Goal: Task Accomplishment & Management: Manage account settings

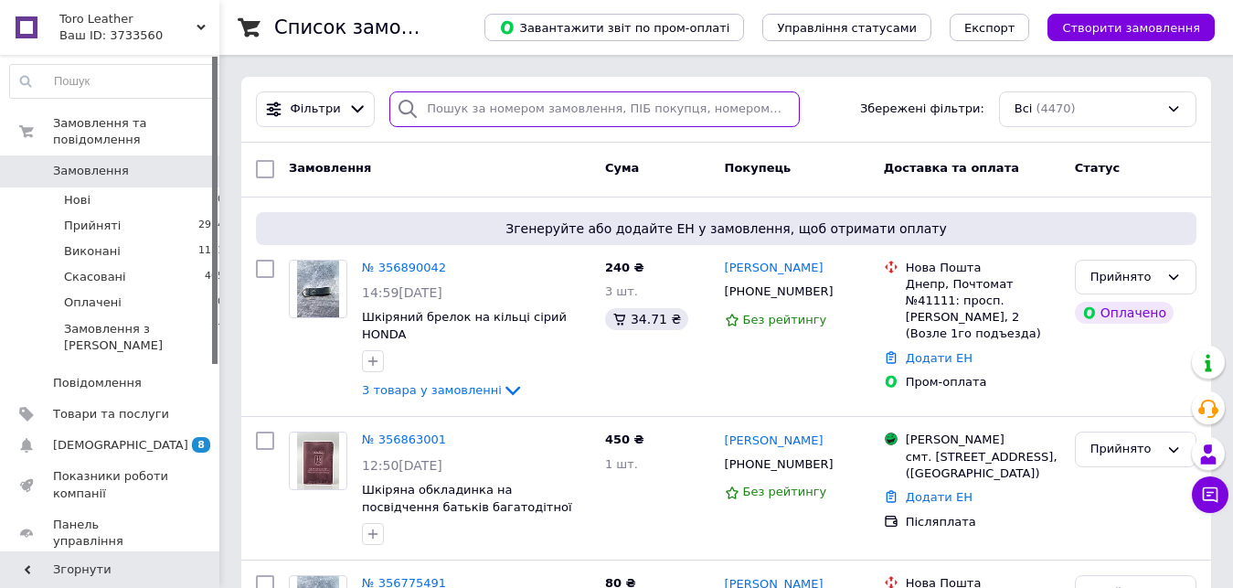
click at [488, 117] on input "search" at bounding box center [593, 109] width 409 height 36
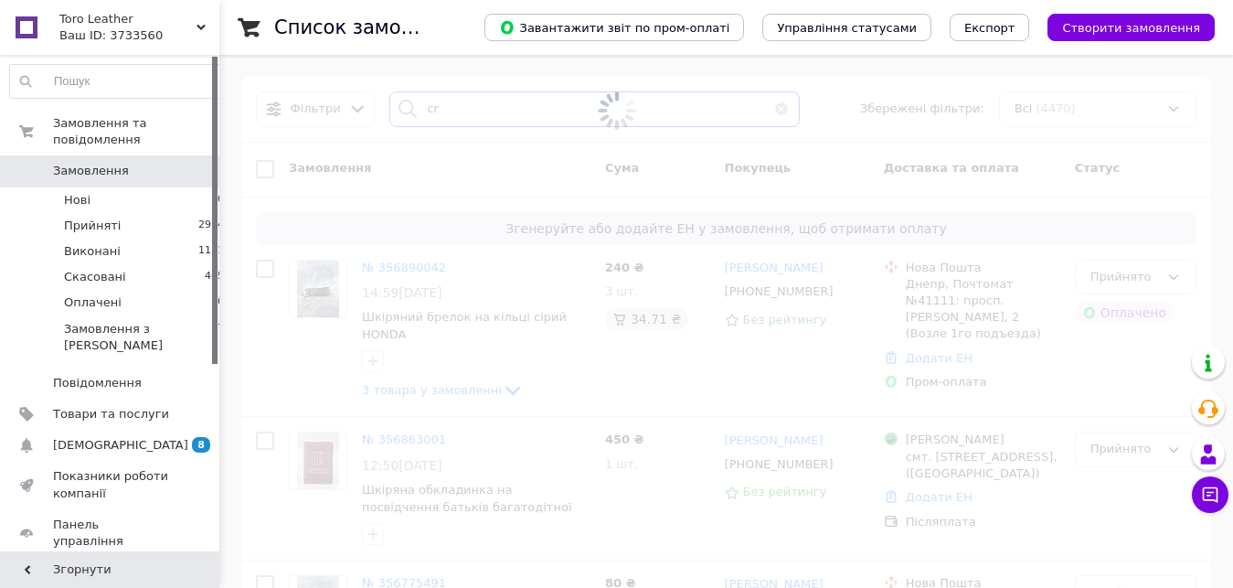
type input "c"
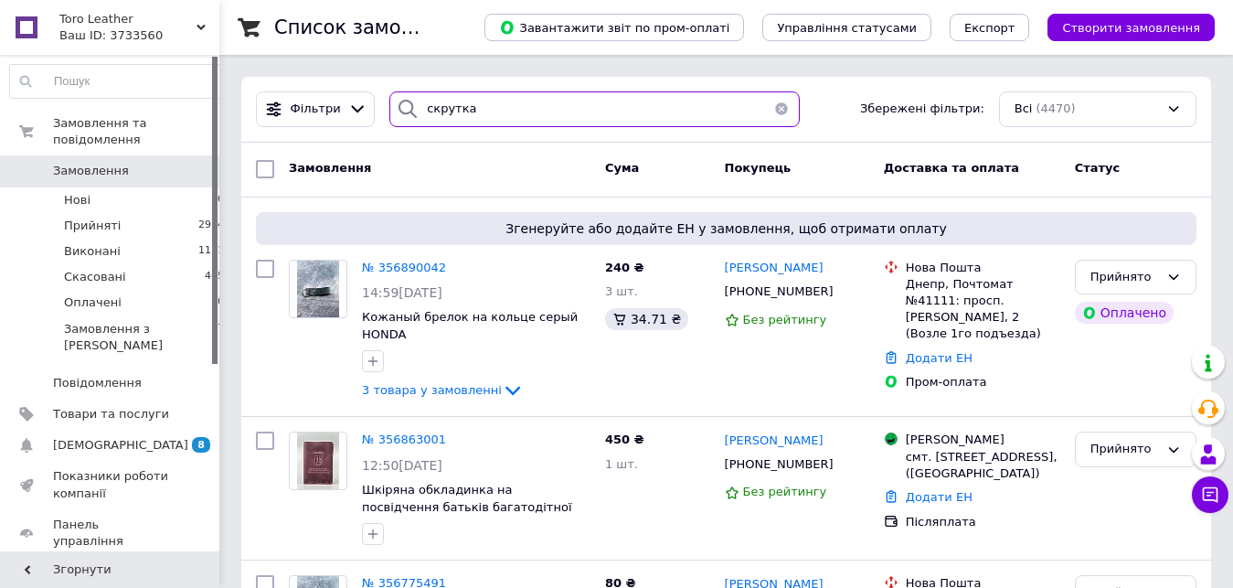
click at [513, 108] on input "скрутка" at bounding box center [593, 109] width 409 height 36
type input "скрутка"
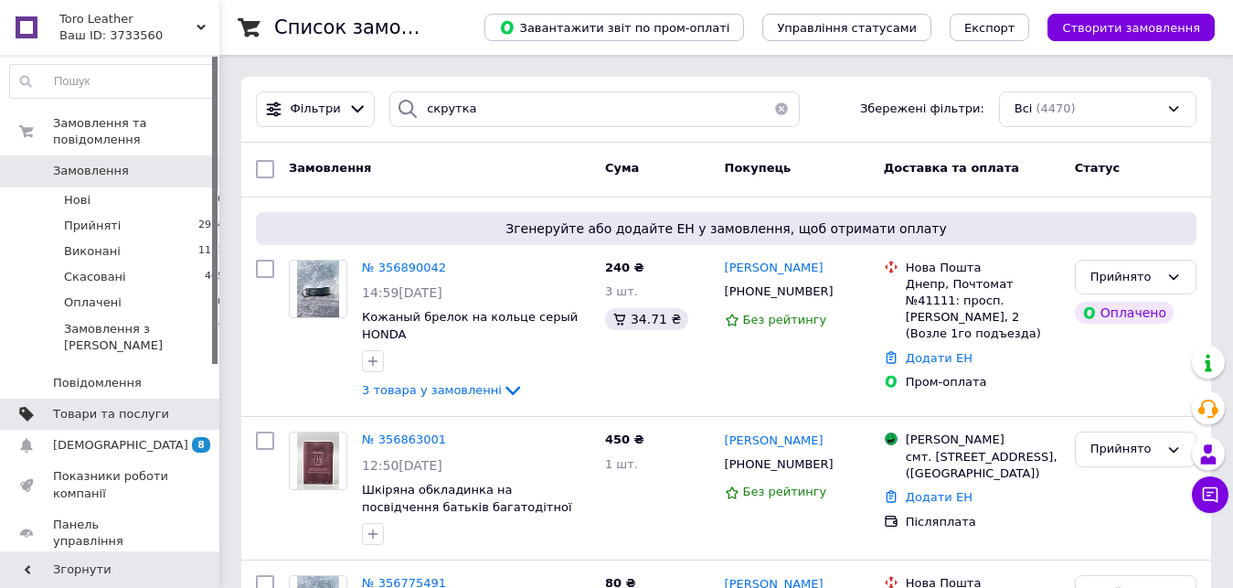
click at [97, 406] on span "Товари та послуги" at bounding box center [111, 414] width 116 height 16
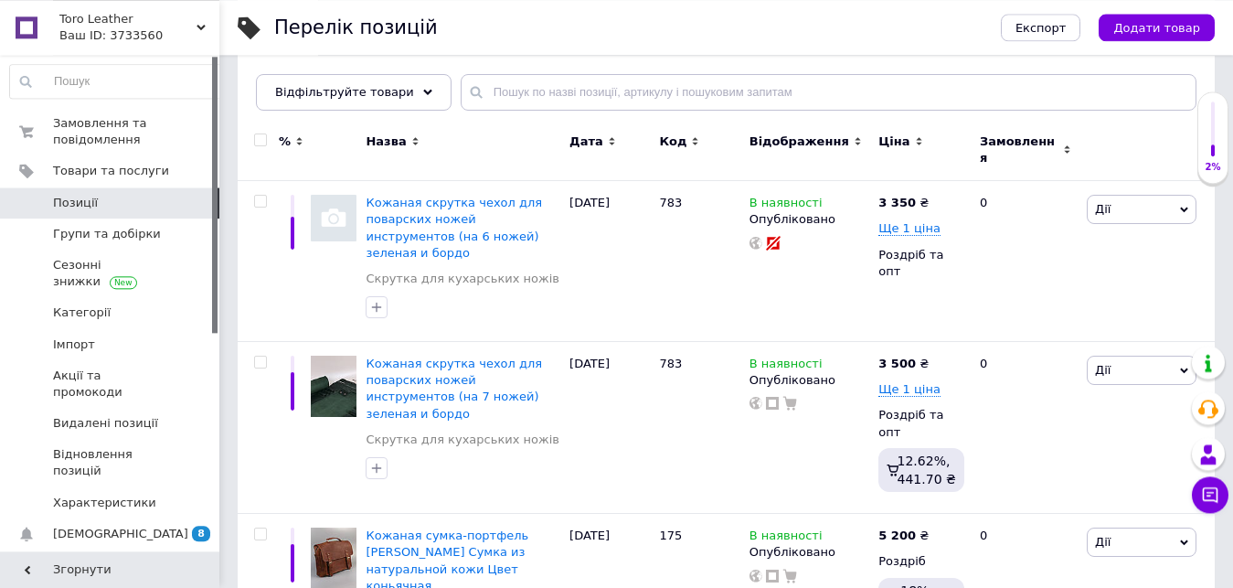
scroll to position [186, 0]
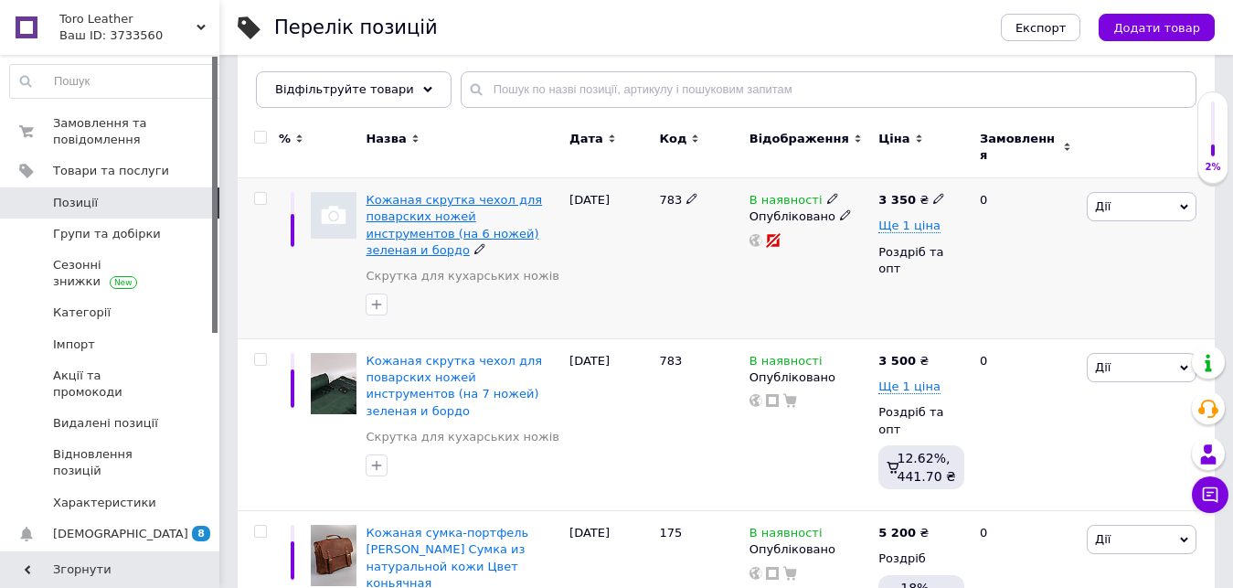
click at [447, 199] on span "Кожаная скрутка чехол для поварских ножей инструментов (на 6 ножей) зеленая и б…" at bounding box center [454, 225] width 176 height 64
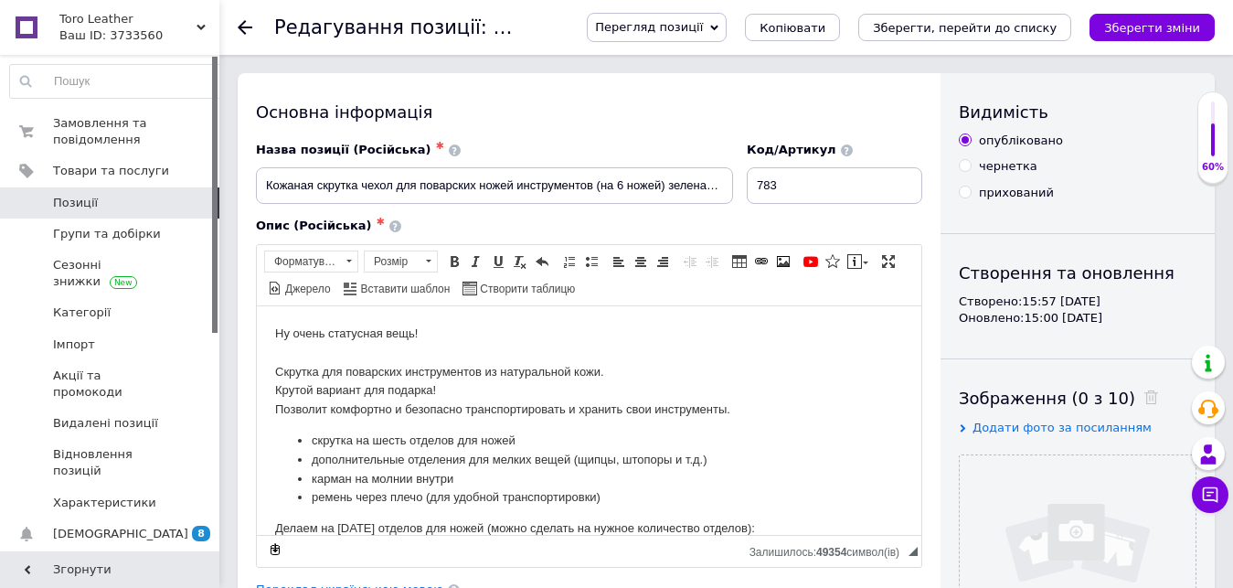
scroll to position [93, 0]
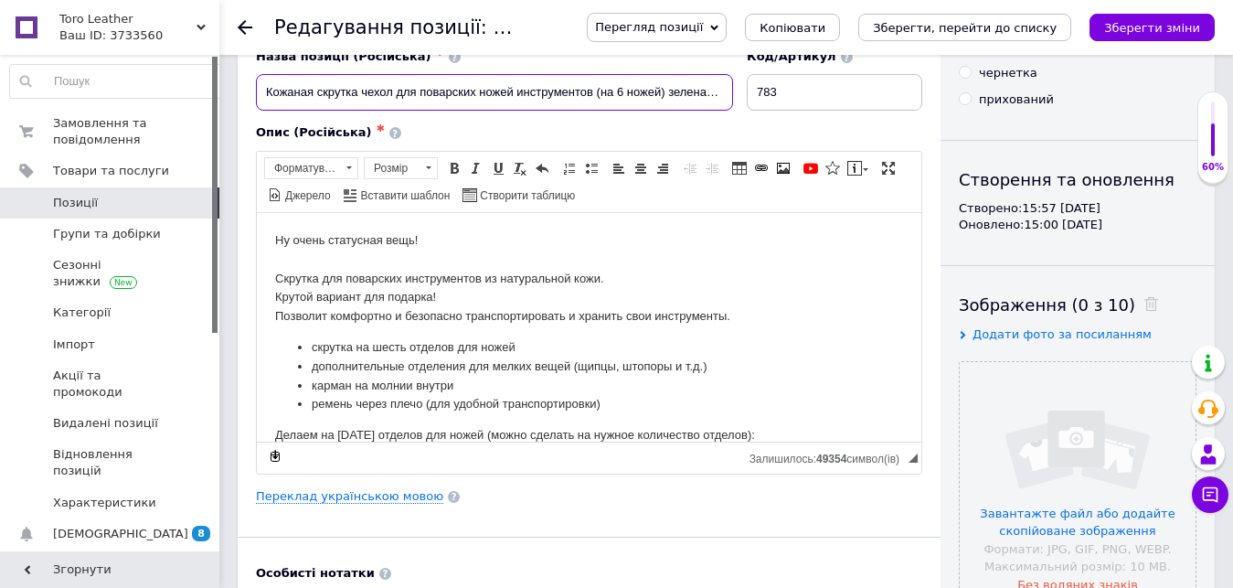
click at [621, 89] on input "Кожаная скрутка чехол для поварских ножей инструментов (на 6 ножей) зеленая и б…" at bounding box center [494, 92] width 477 height 37
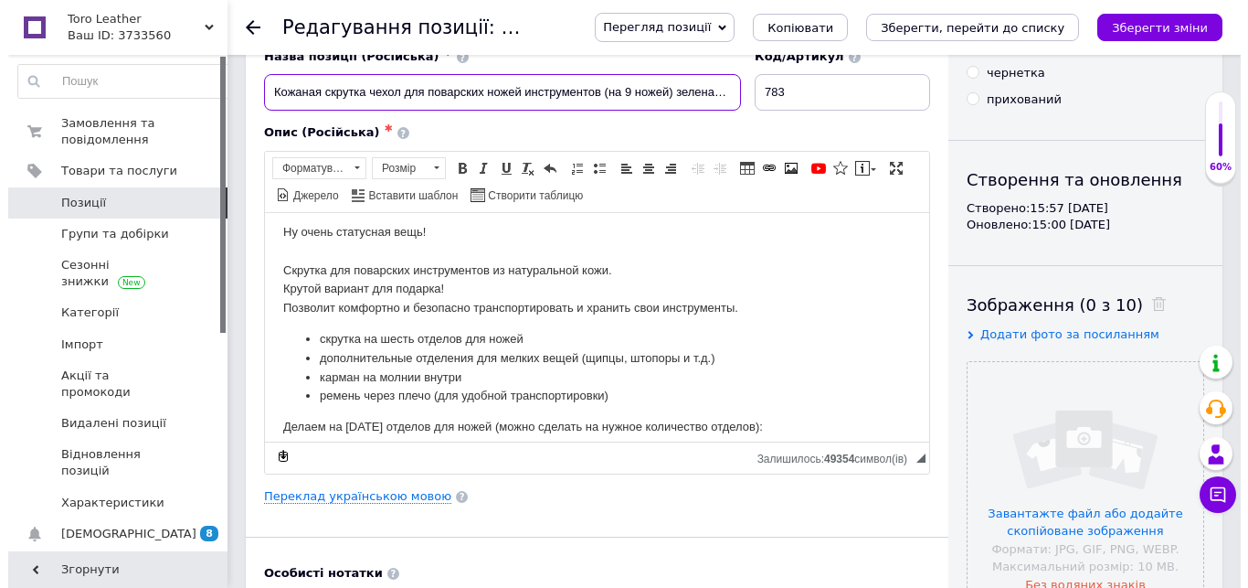
scroll to position [122, 0]
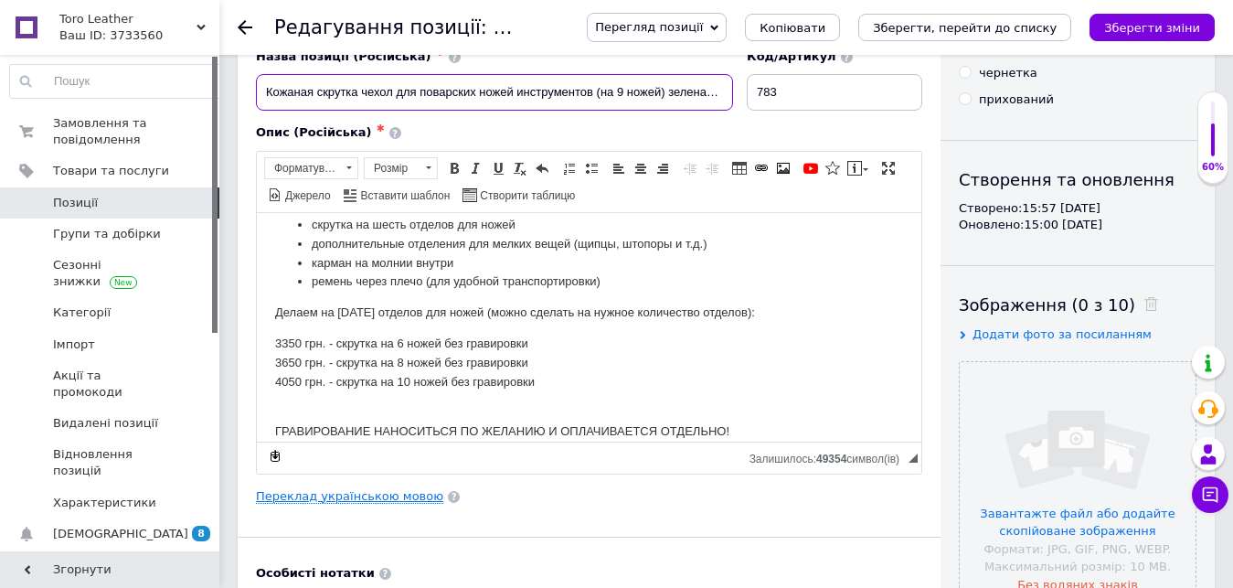
type input "Кожаная скрутка чехол для поварских ножей инструментов (на 9 ножей) зеленая и б…"
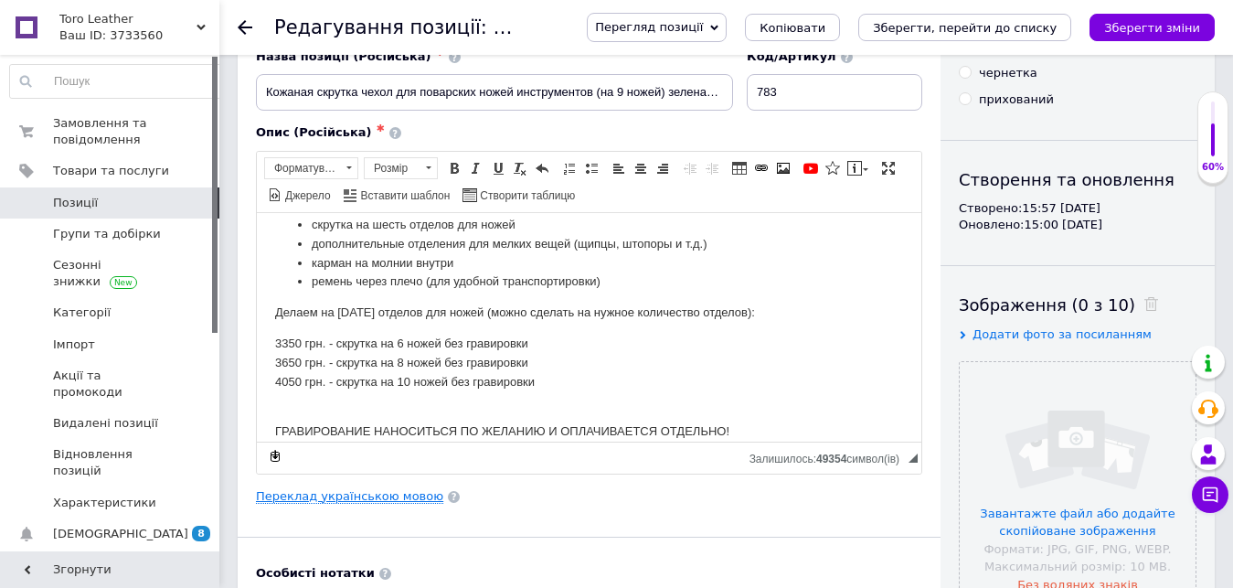
click at [387, 490] on link "Переклад українською мовою" at bounding box center [349, 496] width 187 height 15
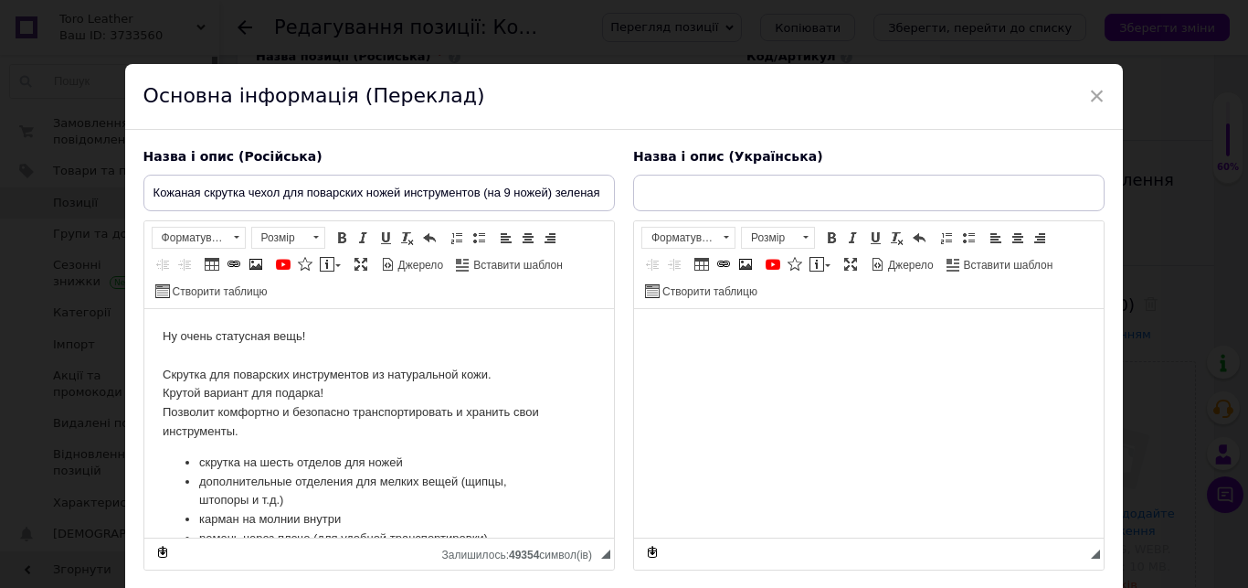
scroll to position [0, 0]
click at [405, 367] on p "Ну очень статусная вещь! ⠀ Скрутка для поварских инструментов из натуральной ко…" at bounding box center [378, 384] width 433 height 114
click at [390, 388] on p "Ну очень статусная вещь! ⠀ Скрутка для поварских инструментов из натуральной ко…" at bounding box center [378, 384] width 433 height 114
click at [339, 400] on p "Ну очень статусная вещь! ⠀ Скрутка для поварских инструментов из натуральной ко…" at bounding box center [378, 384] width 433 height 114
click at [374, 416] on p "Ну очень статусная вещь! ⠀ Скрутка для поварских инструментов из натуральной ко…" at bounding box center [378, 384] width 433 height 114
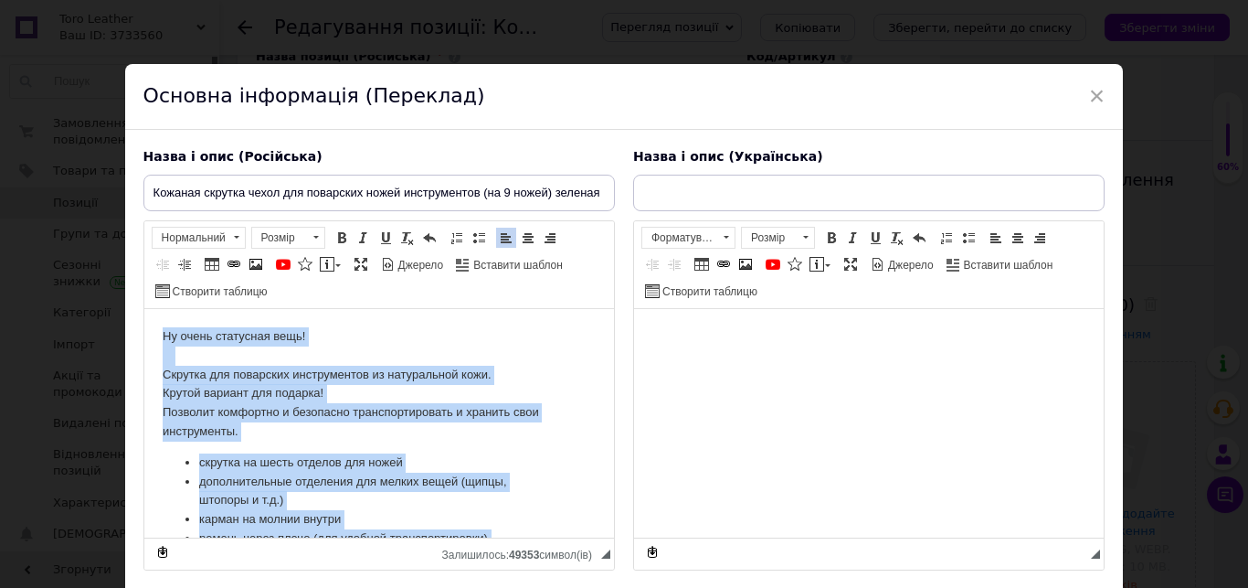
scroll to position [234, 0]
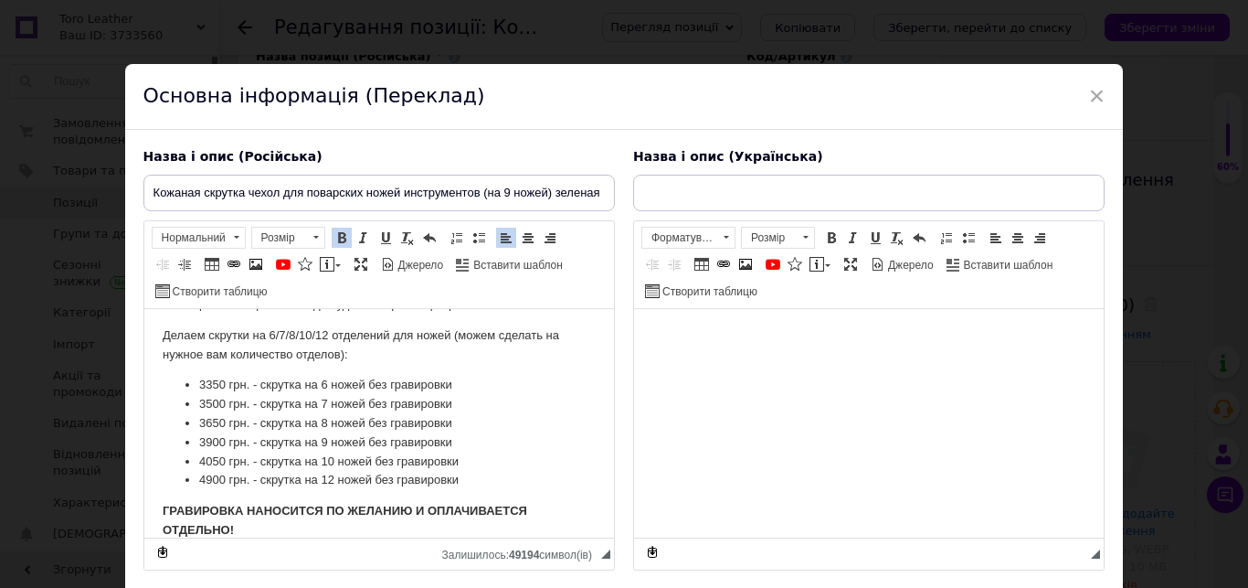
click at [779, 362] on html at bounding box center [868, 423] width 470 height 228
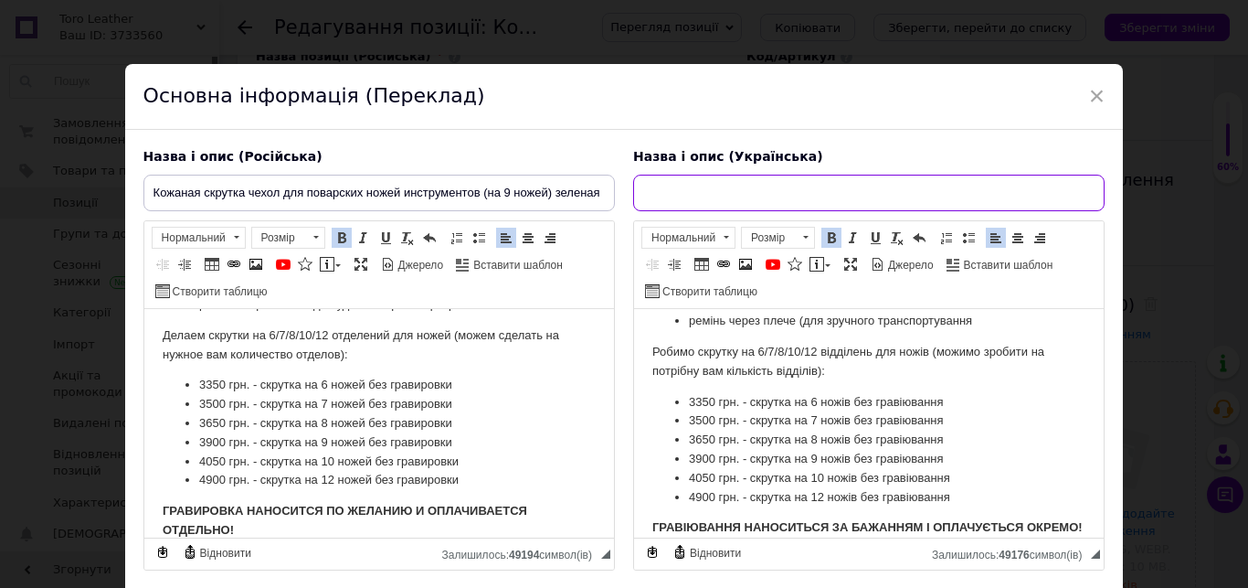
click at [749, 184] on input "text" at bounding box center [869, 193] width 472 height 37
type input "Шкіряна скрутка чохол для кухарських ножів інструментів (на 9 ножів)"
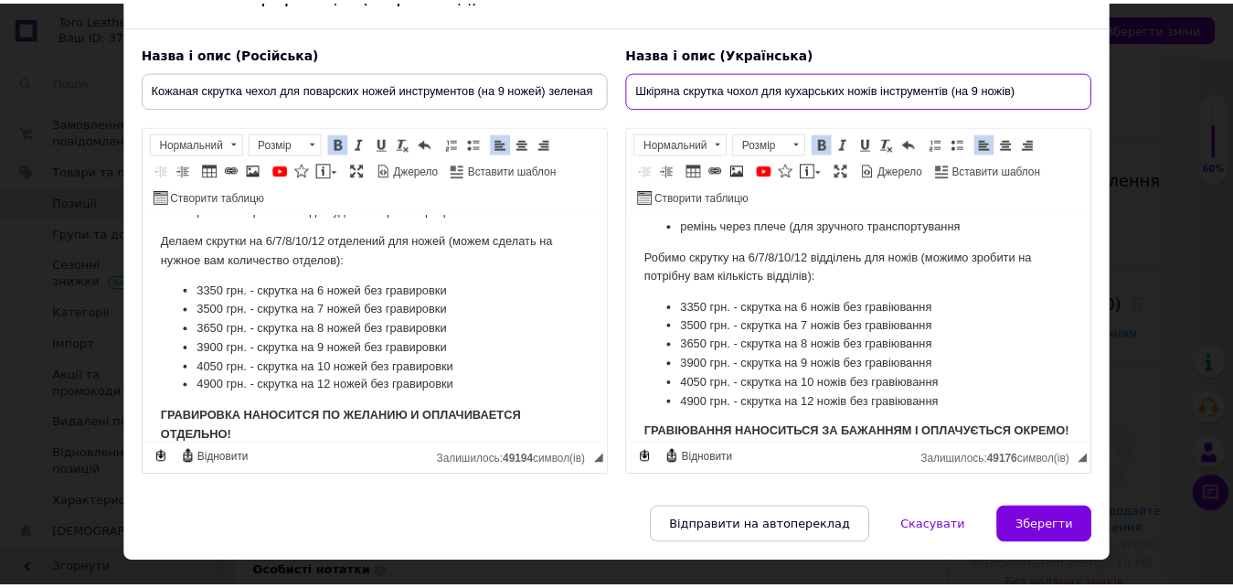
scroll to position [104, 0]
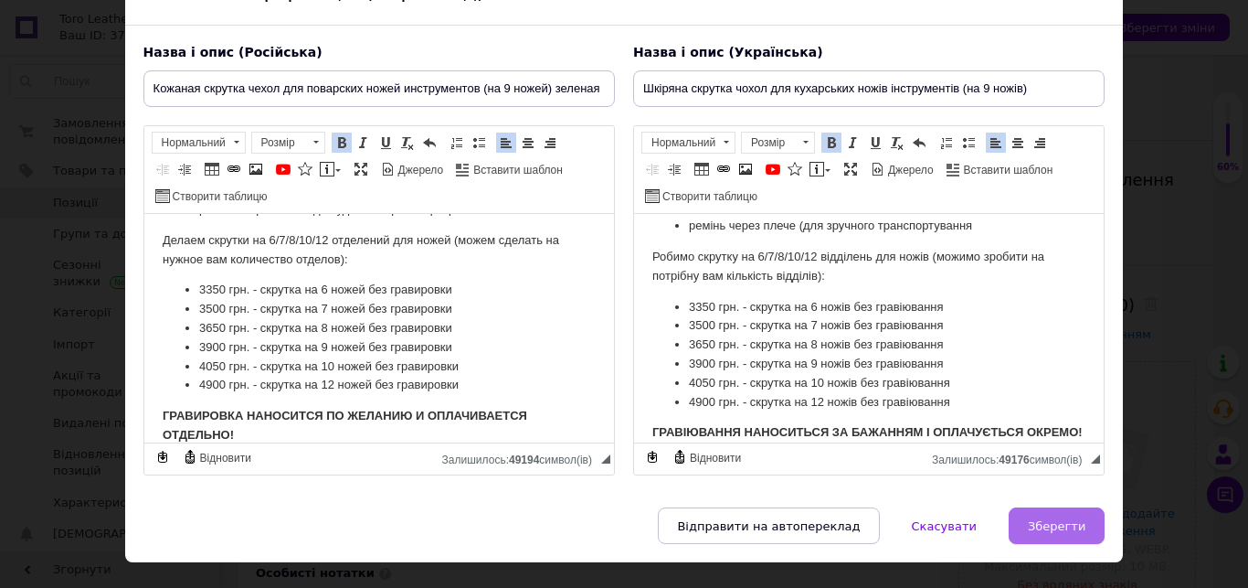
click at [1044, 519] on span "Зберегти" at bounding box center [1057, 526] width 58 height 14
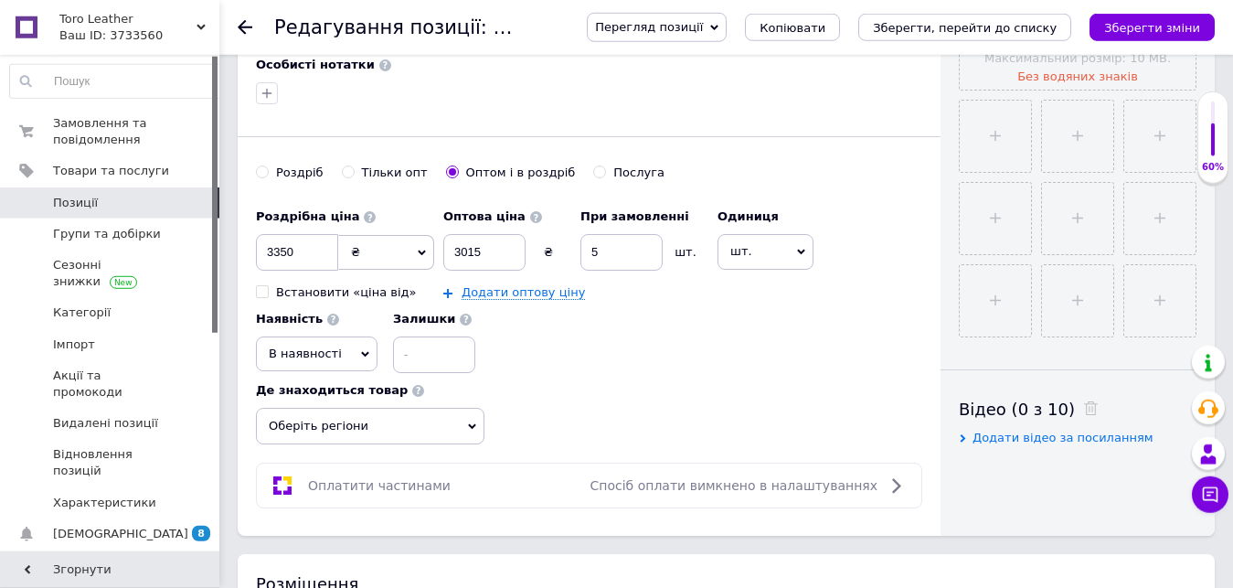
scroll to position [559, 0]
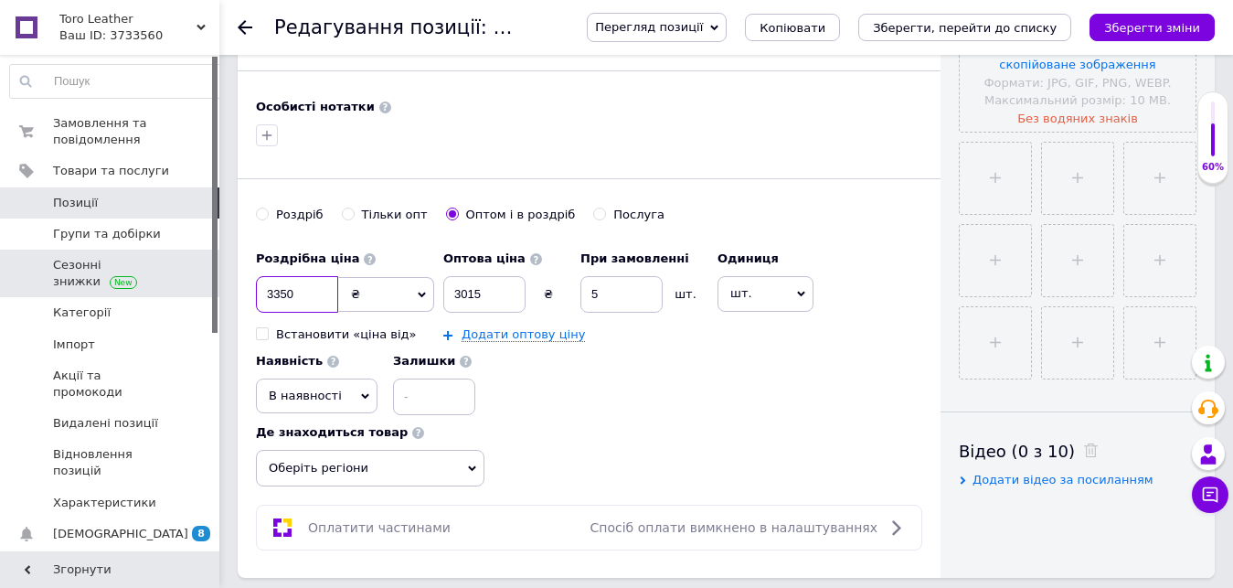
drag, startPoint x: 303, startPoint y: 292, endPoint x: 53, endPoint y: 271, distance: 251.3
click at [256, 294] on input "3350" at bounding box center [297, 294] width 82 height 37
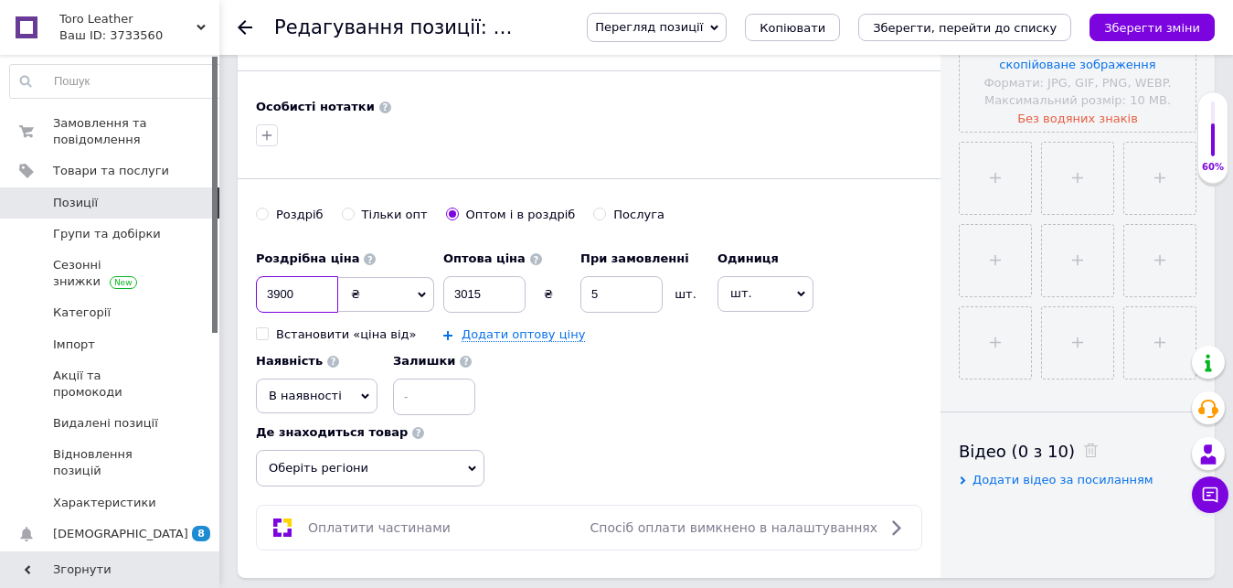
type input "3900"
drag, startPoint x: 359, startPoint y: 298, endPoint x: 296, endPoint y: 305, distance: 63.5
click at [443, 305] on input "3015" at bounding box center [484, 294] width 82 height 37
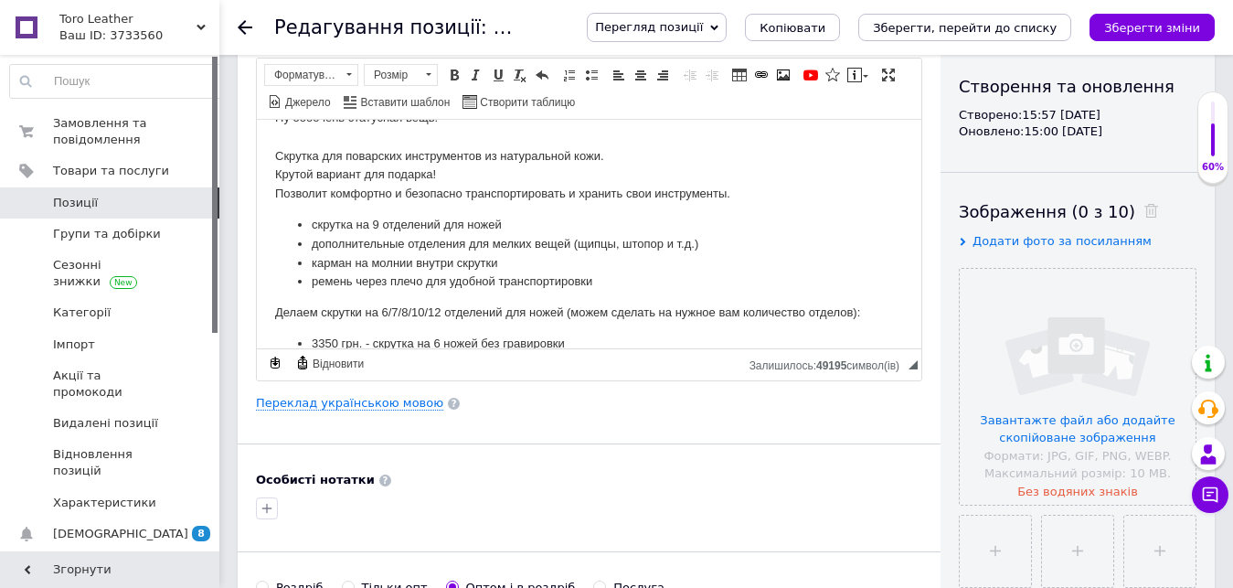
scroll to position [0, 0]
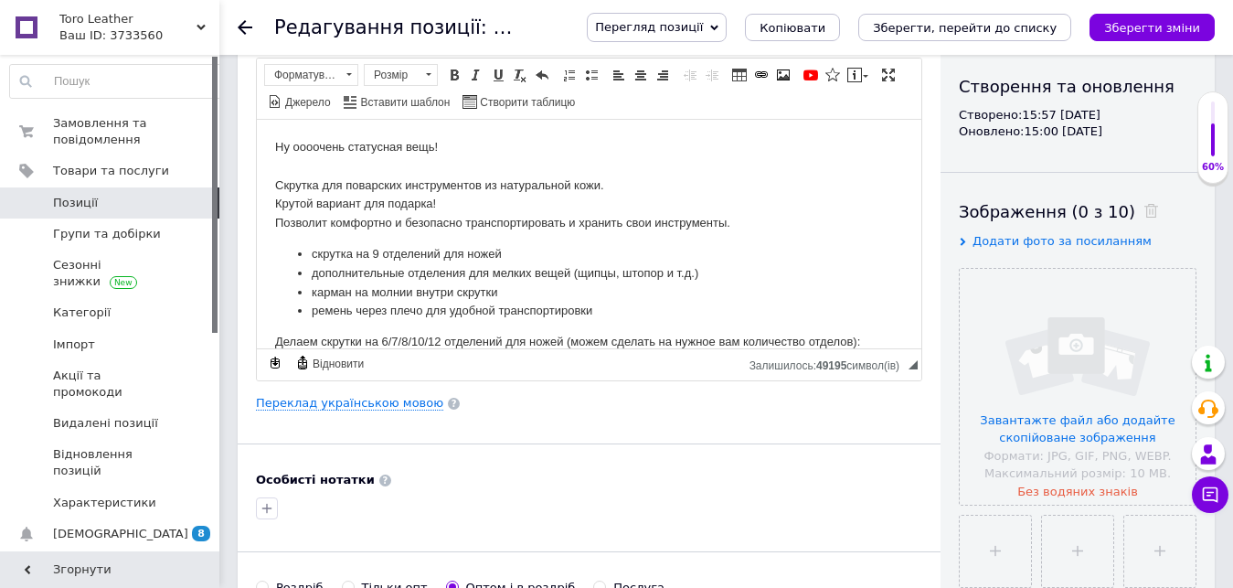
type input "3800"
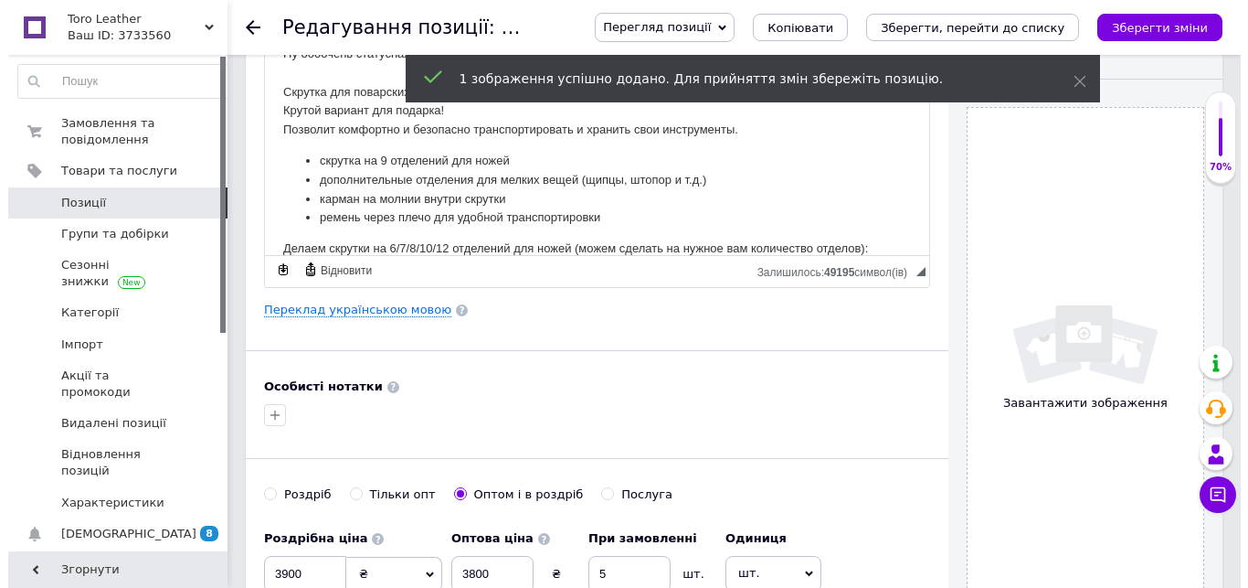
scroll to position [371, 0]
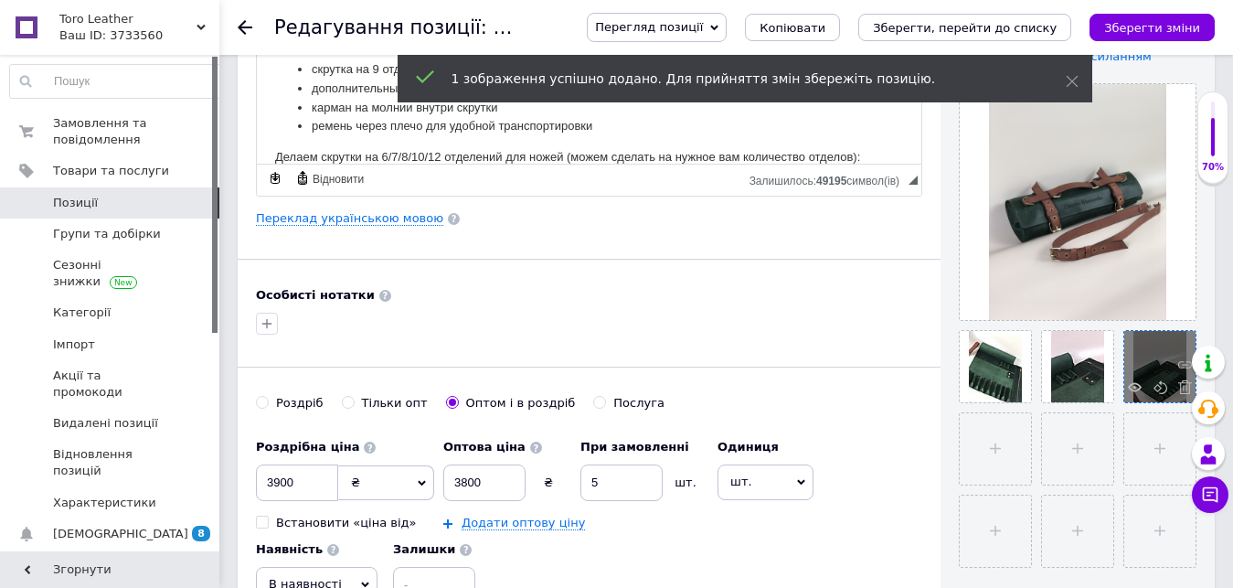
click at [1148, 360] on div at bounding box center [1159, 366] width 71 height 71
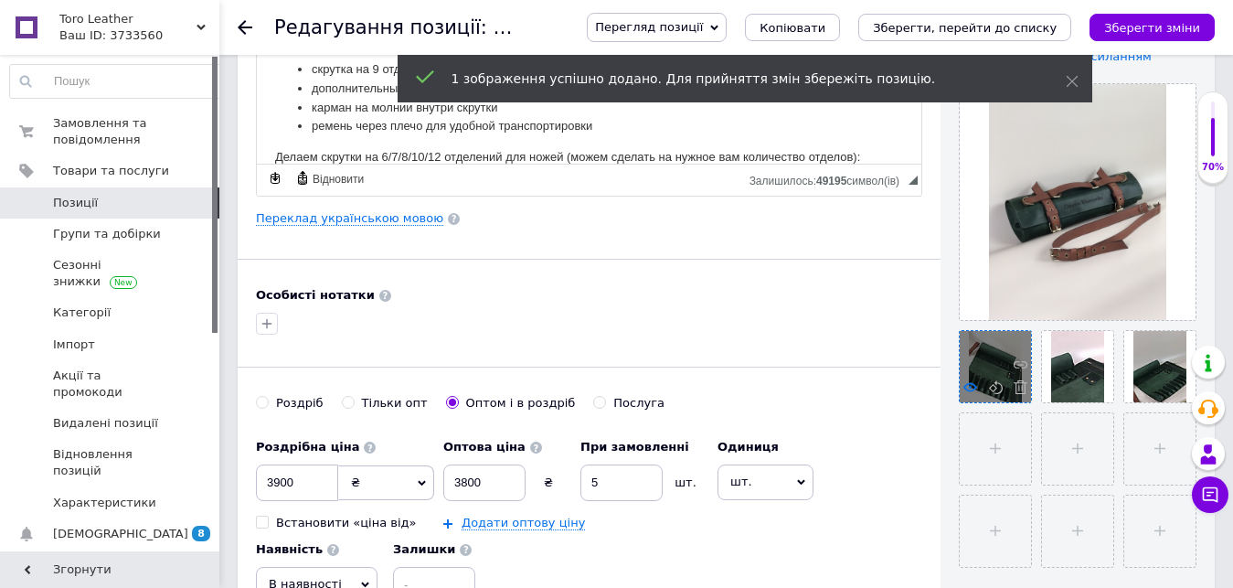
click at [971, 389] on icon at bounding box center [970, 387] width 14 height 14
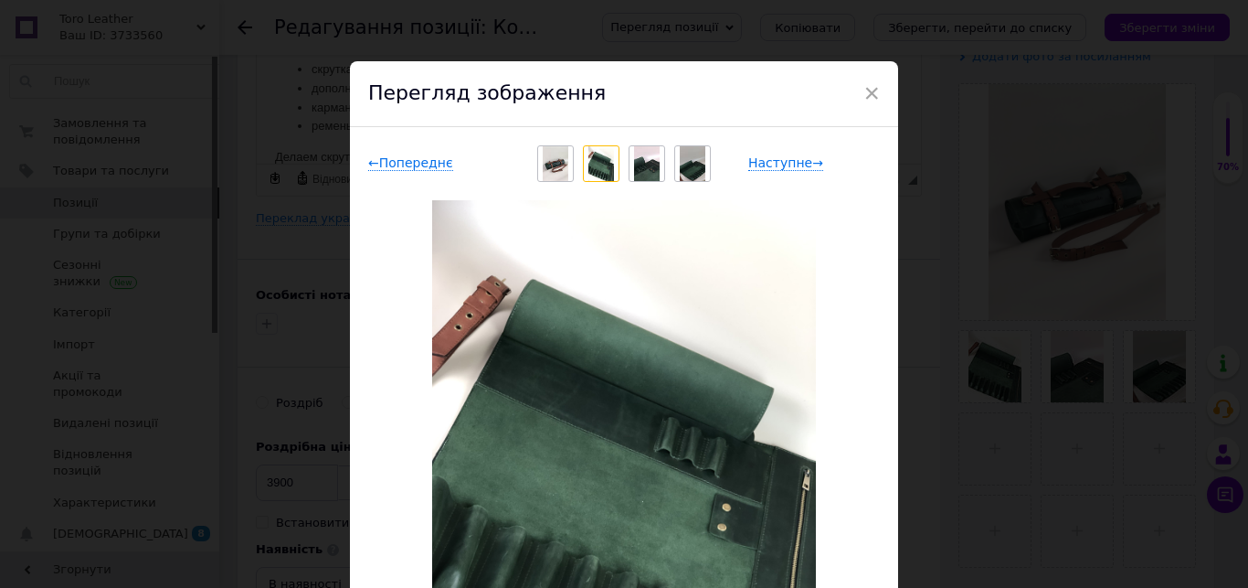
scroll to position [0, 0]
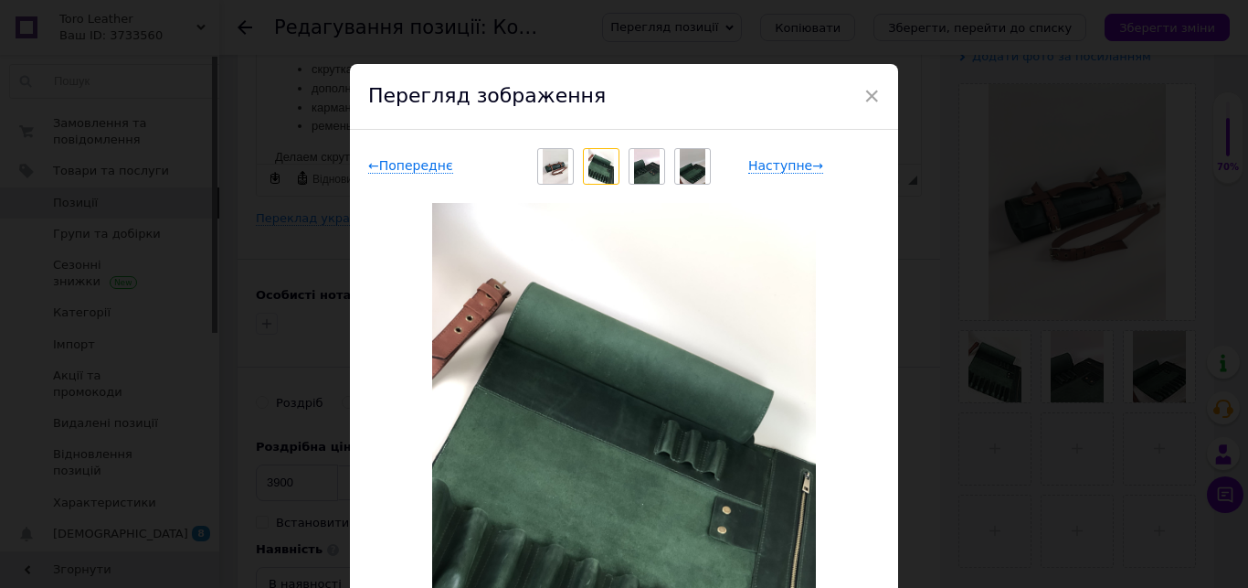
drag, startPoint x: 688, startPoint y: 157, endPoint x: 712, endPoint y: 239, distance: 85.6
click at [688, 158] on img at bounding box center [693, 166] width 26 height 35
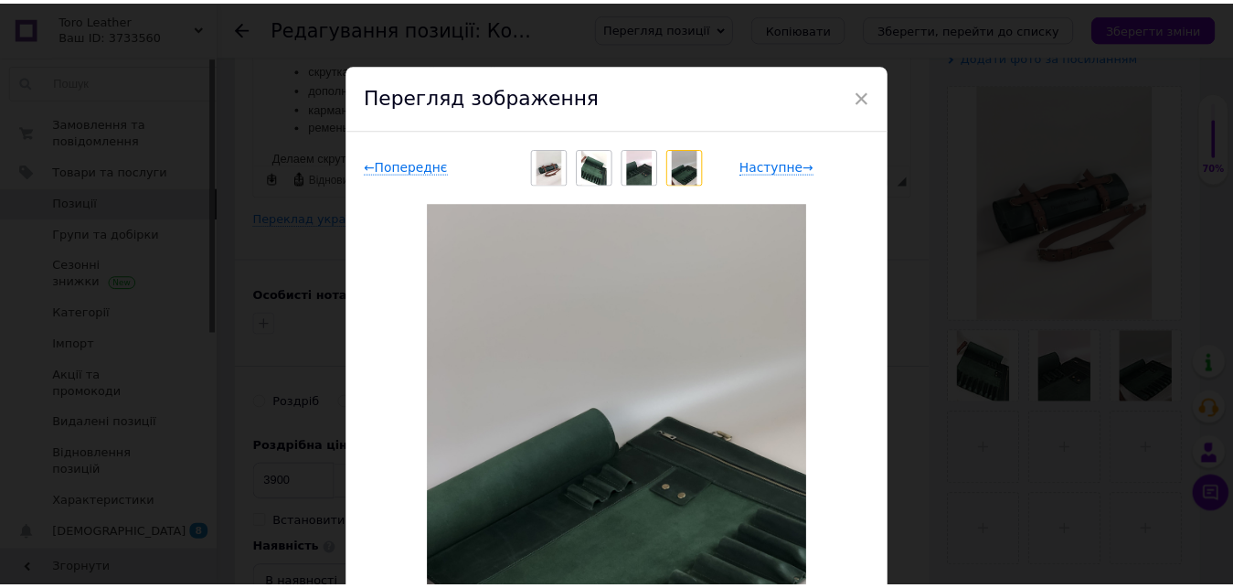
scroll to position [263, 0]
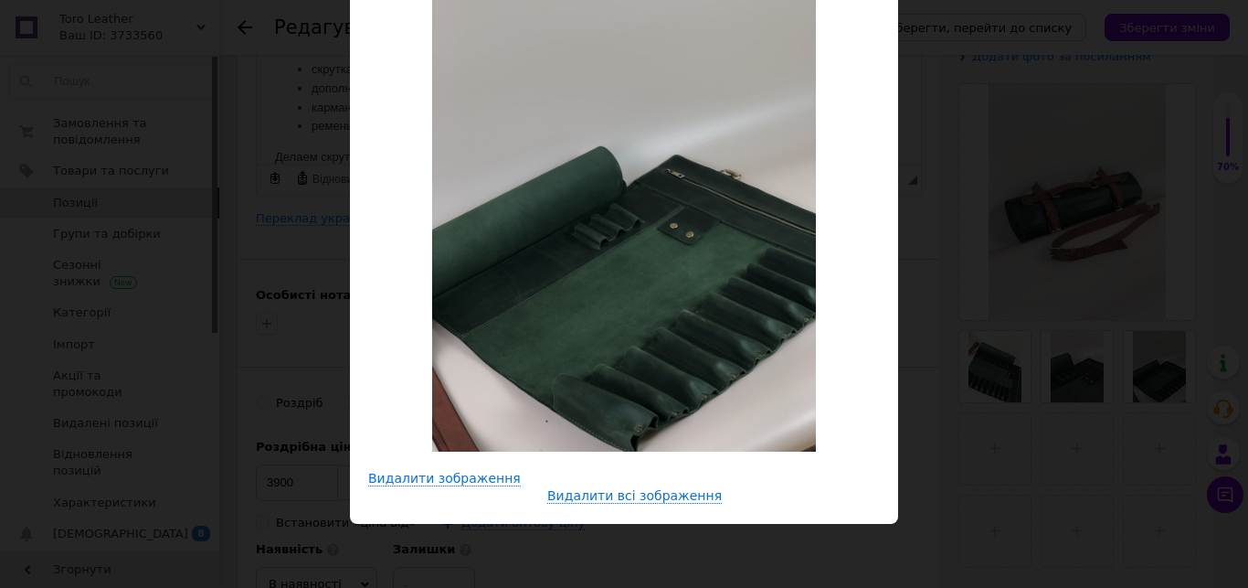
click at [935, 278] on div "× Перегляд зображення ← Попереднє Наступне → Видалити зображення Видалити всі з…" at bounding box center [624, 294] width 1248 height 588
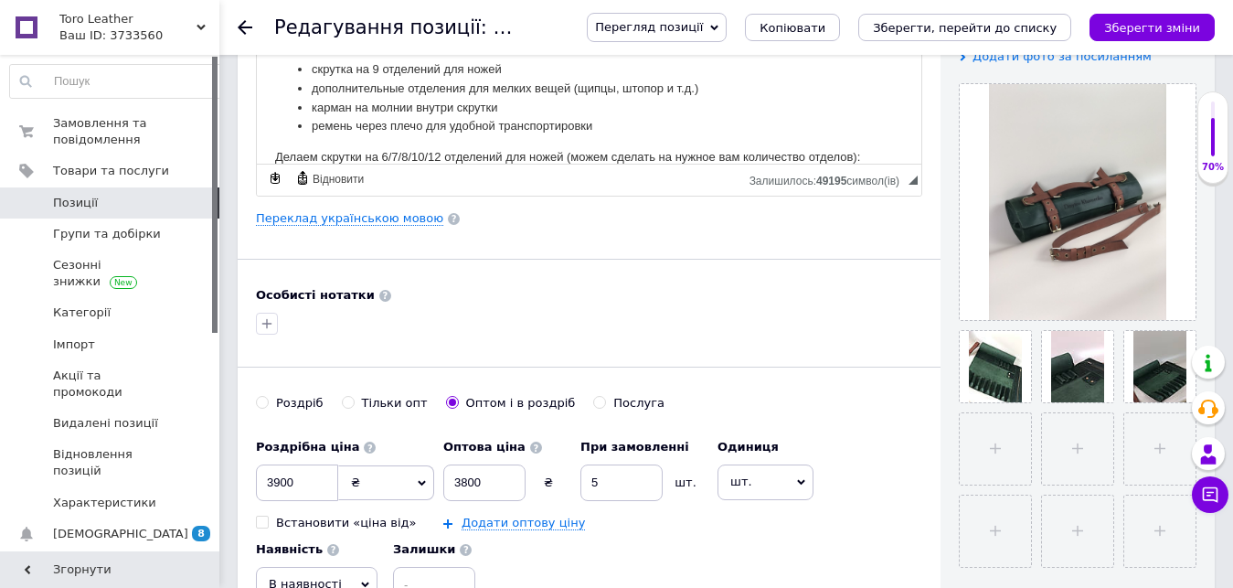
scroll to position [0, 0]
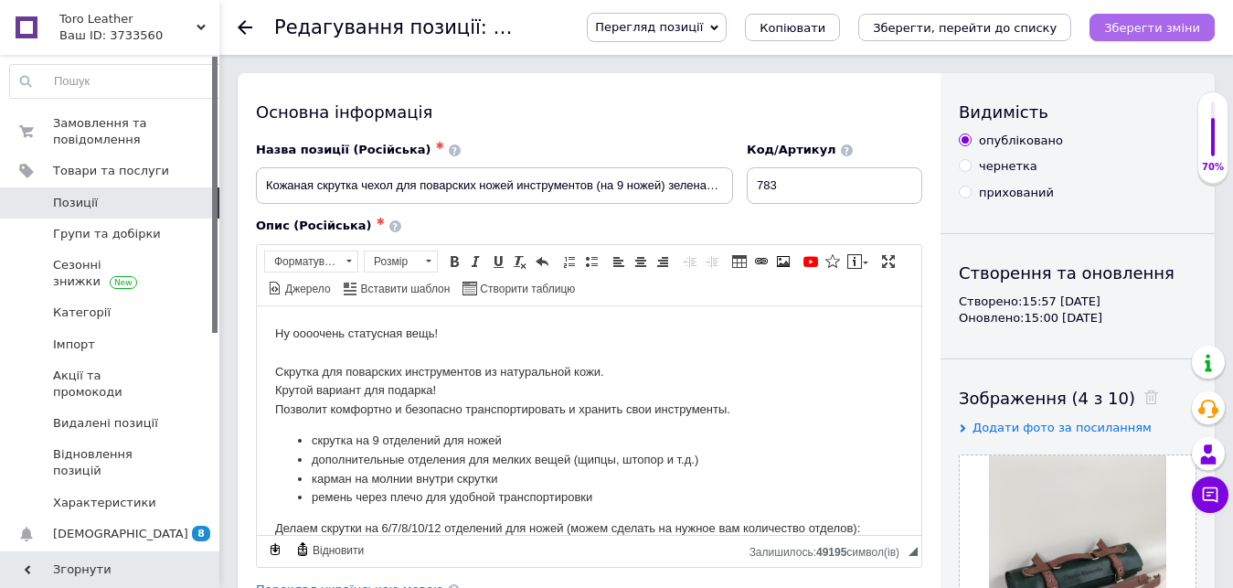
click at [1134, 36] on button "Зберегти зміни" at bounding box center [1151, 27] width 125 height 27
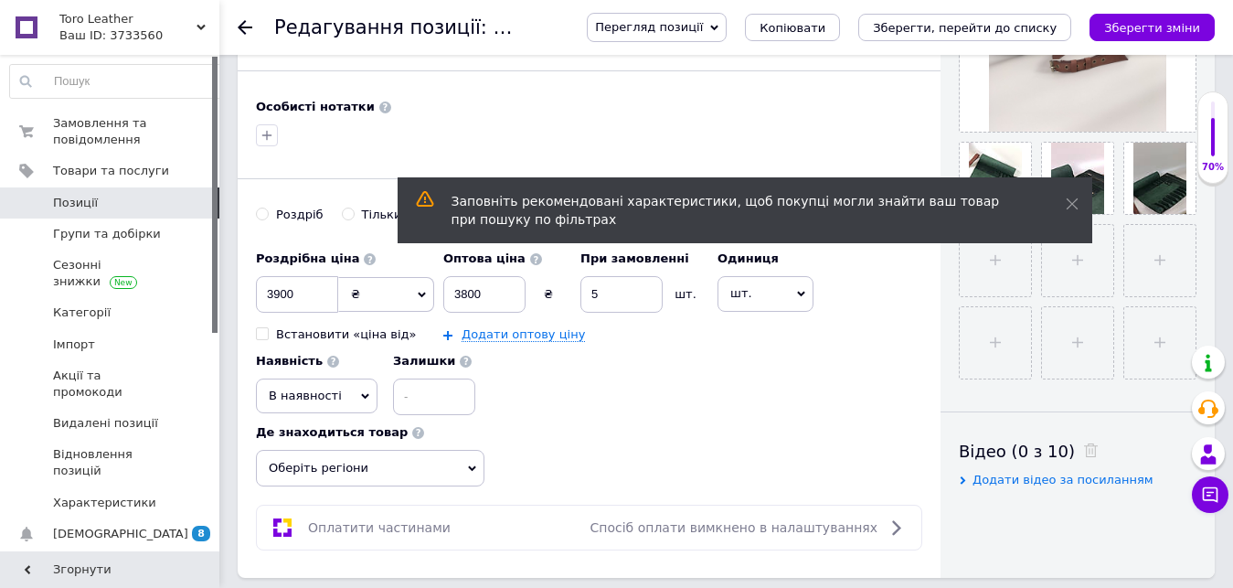
scroll to position [93, 0]
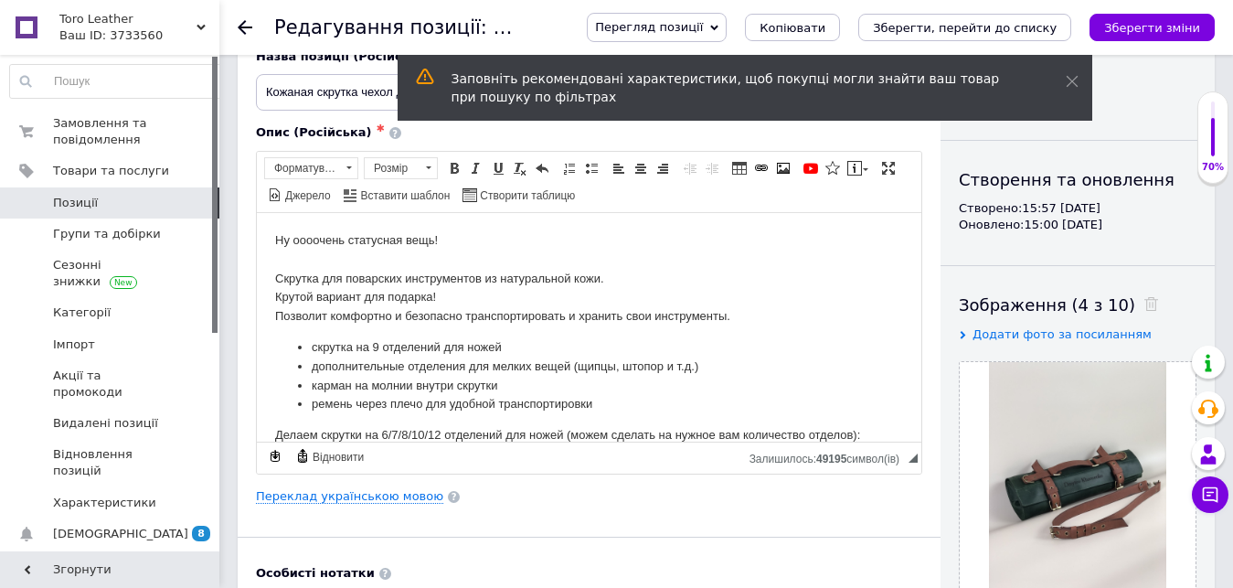
click at [101, 208] on span "Позиції" at bounding box center [111, 203] width 116 height 16
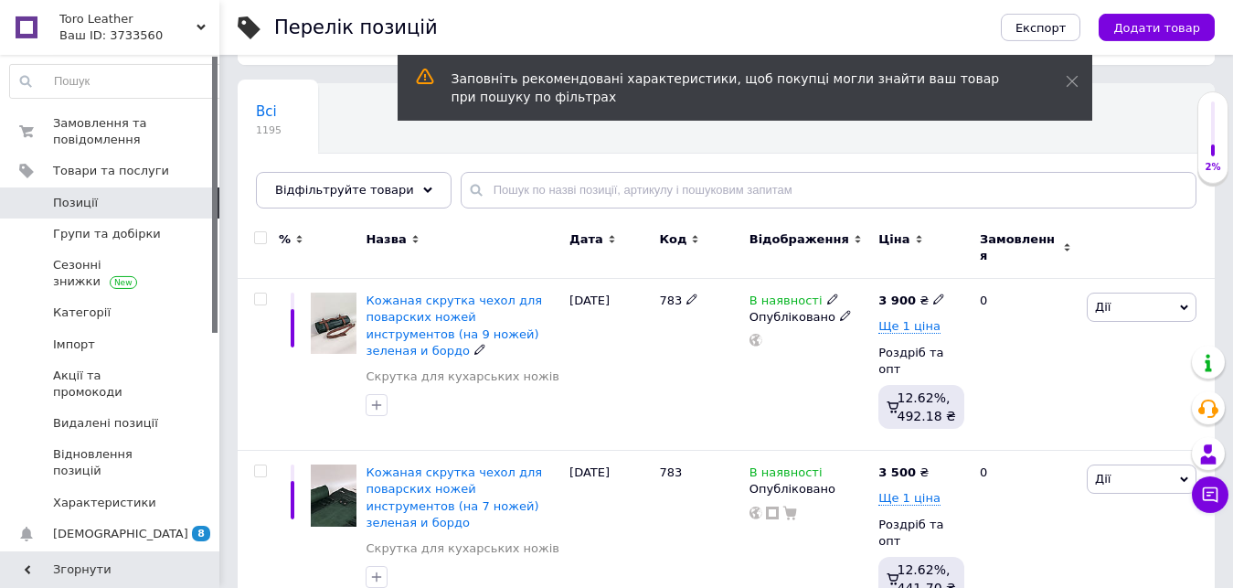
scroll to position [186, 0]
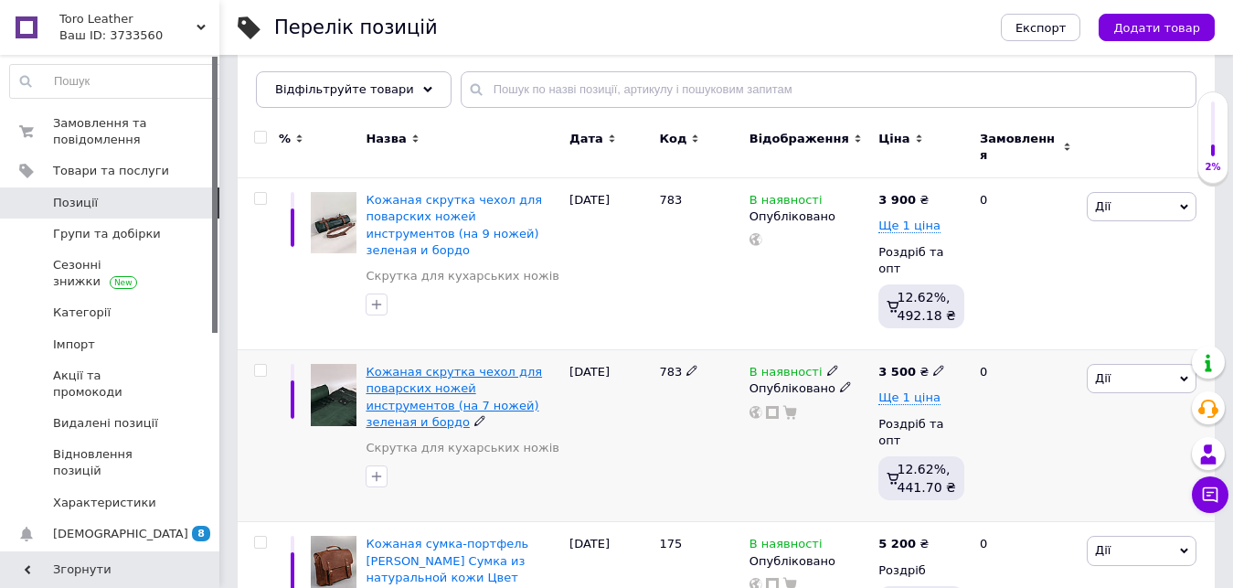
click at [415, 374] on span "Кожаная скрутка чехол для поварских ножей инструментов (на 7 ножей) зеленая и б…" at bounding box center [454, 397] width 176 height 64
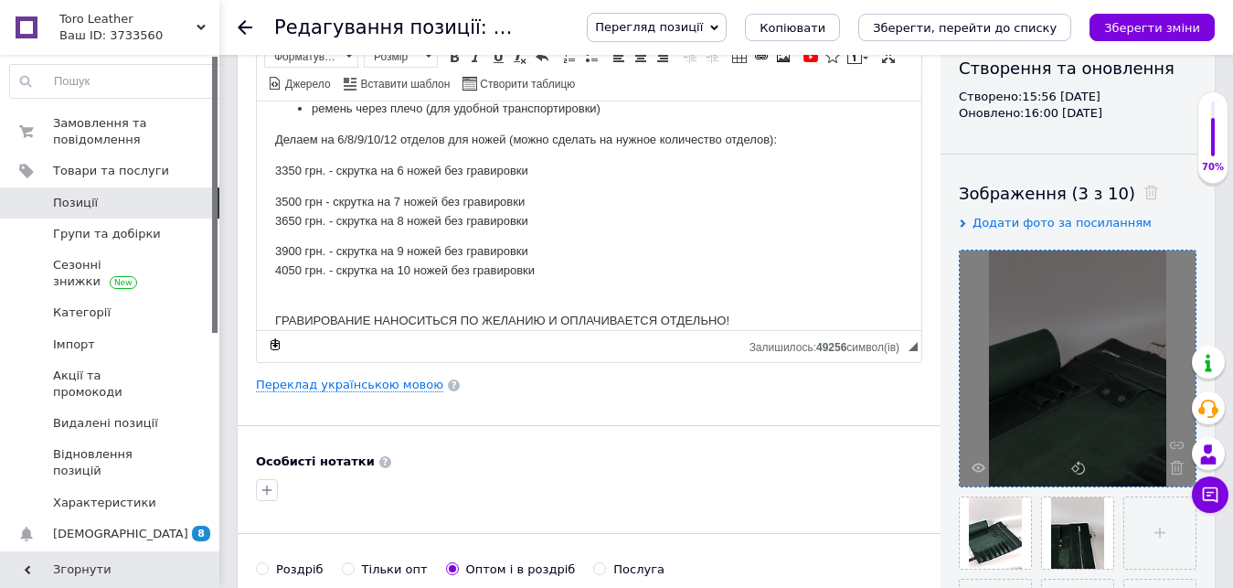
scroll to position [280, 0]
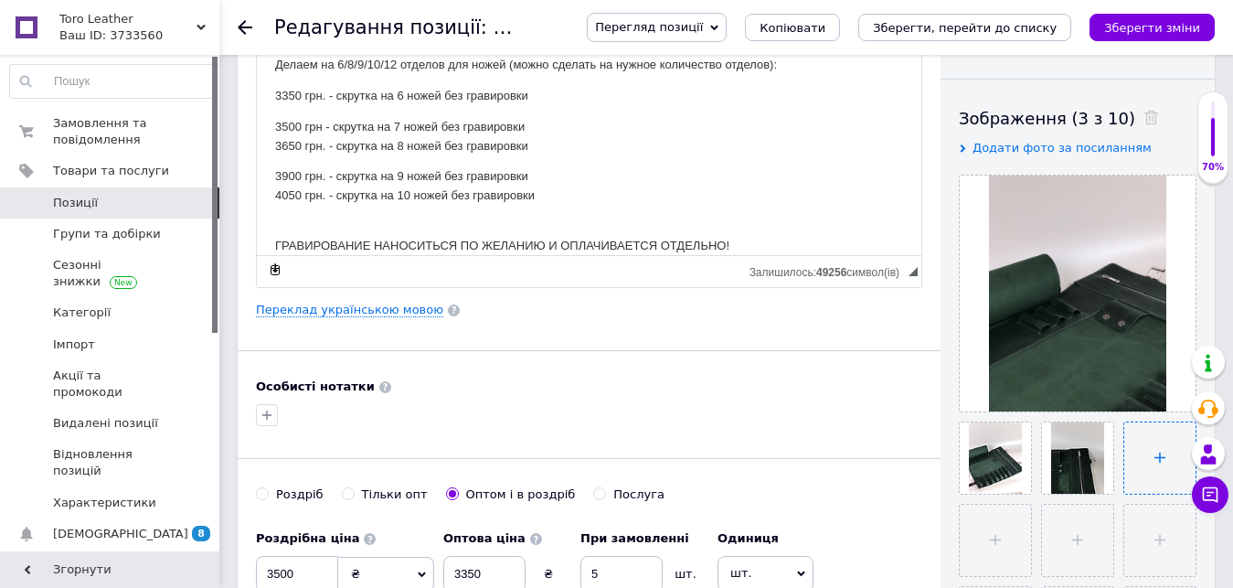
click at [1125, 450] on input "file" at bounding box center [1159, 457] width 71 height 71
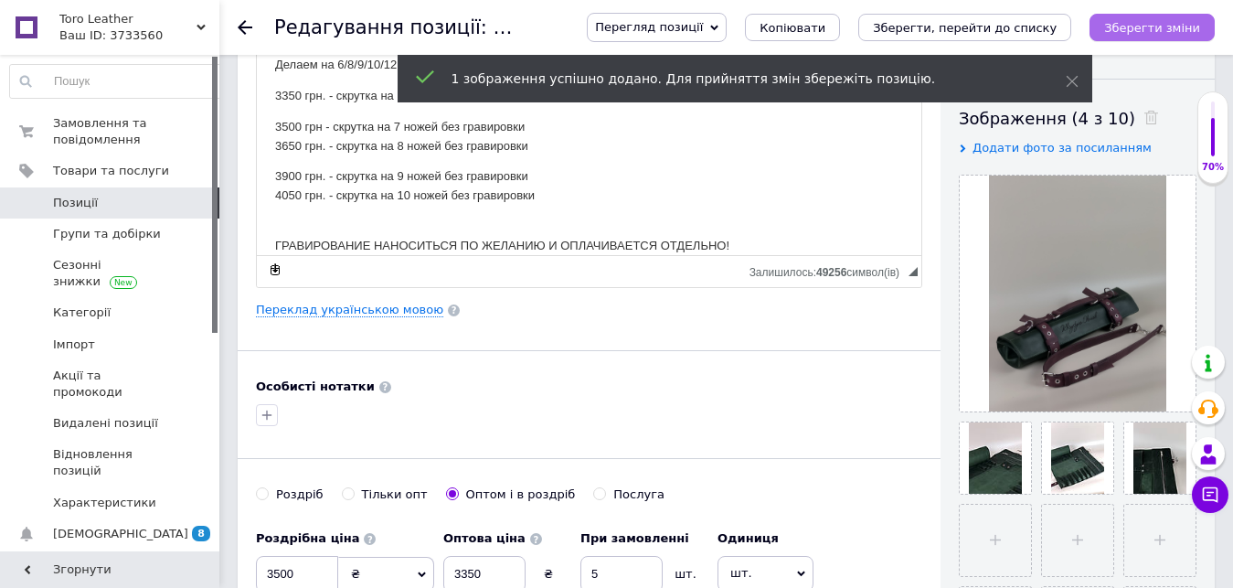
click at [1175, 32] on icon "Зберегти зміни" at bounding box center [1152, 28] width 96 height 14
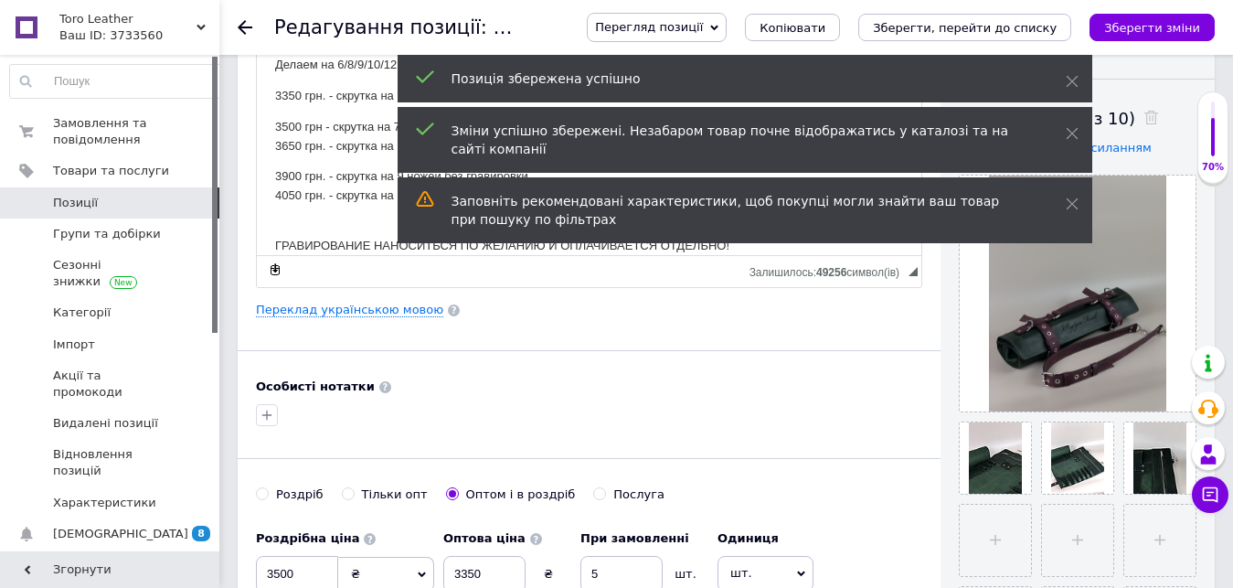
scroll to position [0, 0]
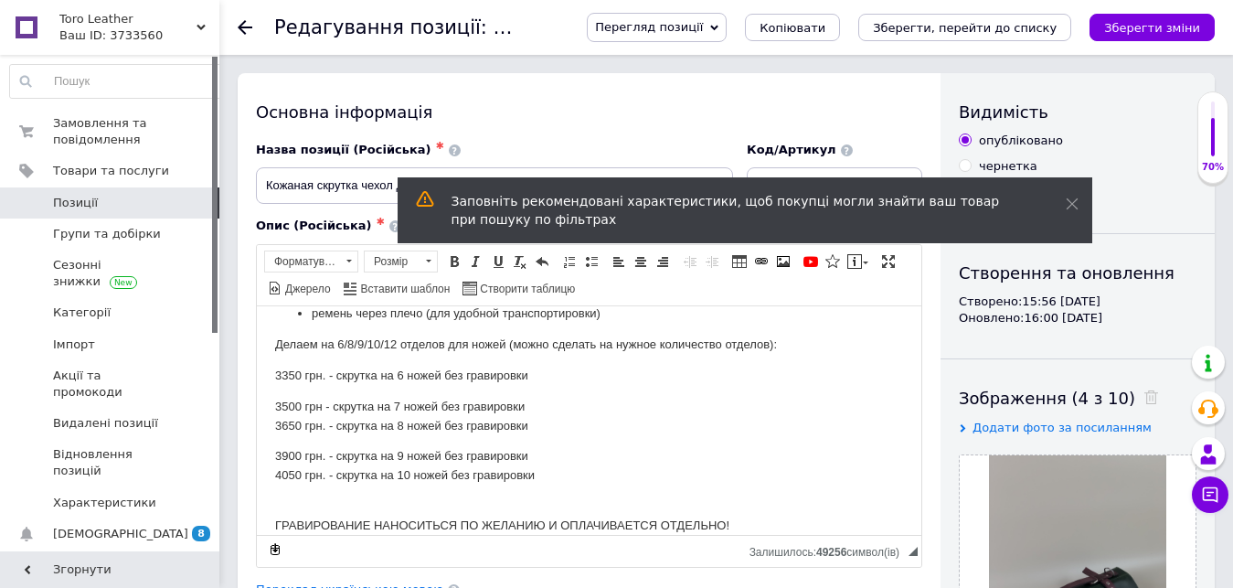
click at [52, 34] on link at bounding box center [26, 27] width 53 height 55
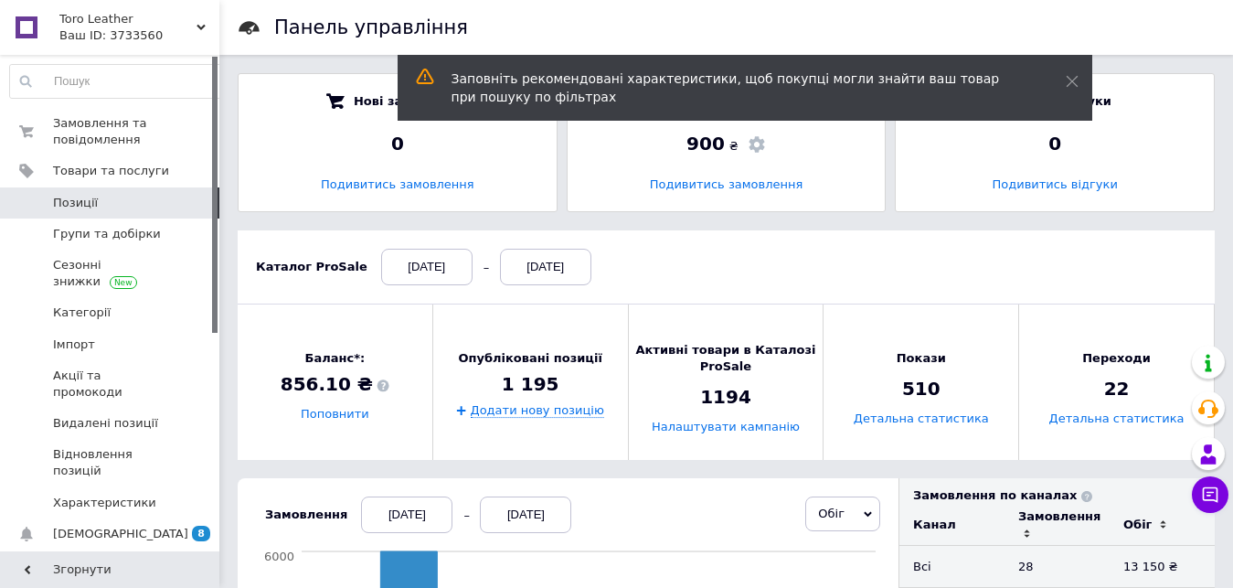
scroll to position [652, 0]
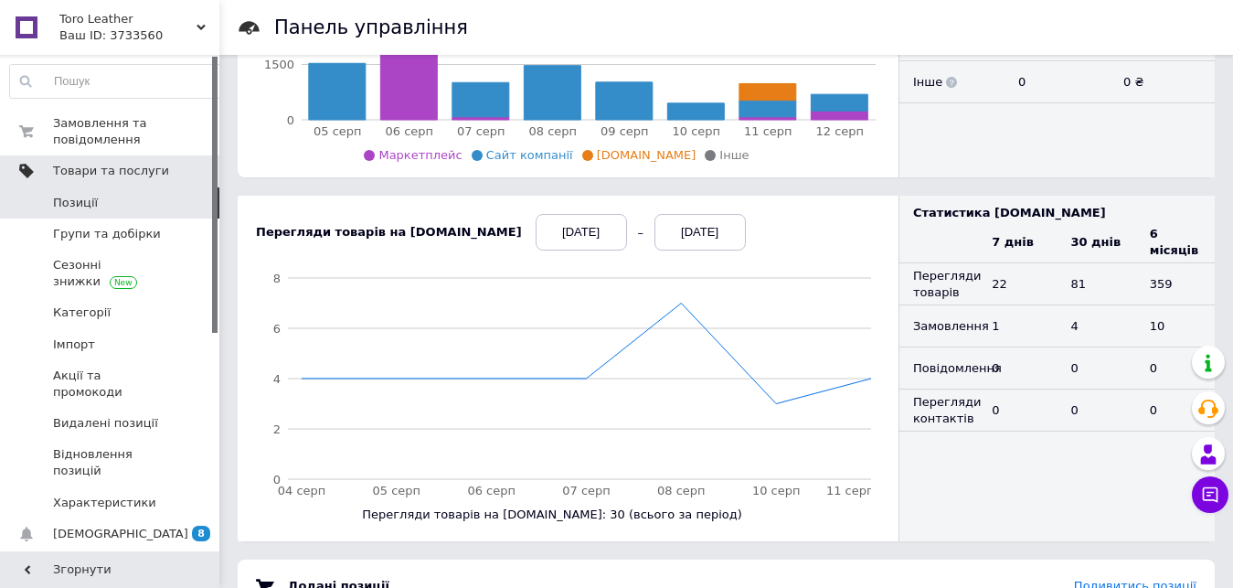
click at [128, 166] on span "Товари та послуги" at bounding box center [111, 171] width 116 height 16
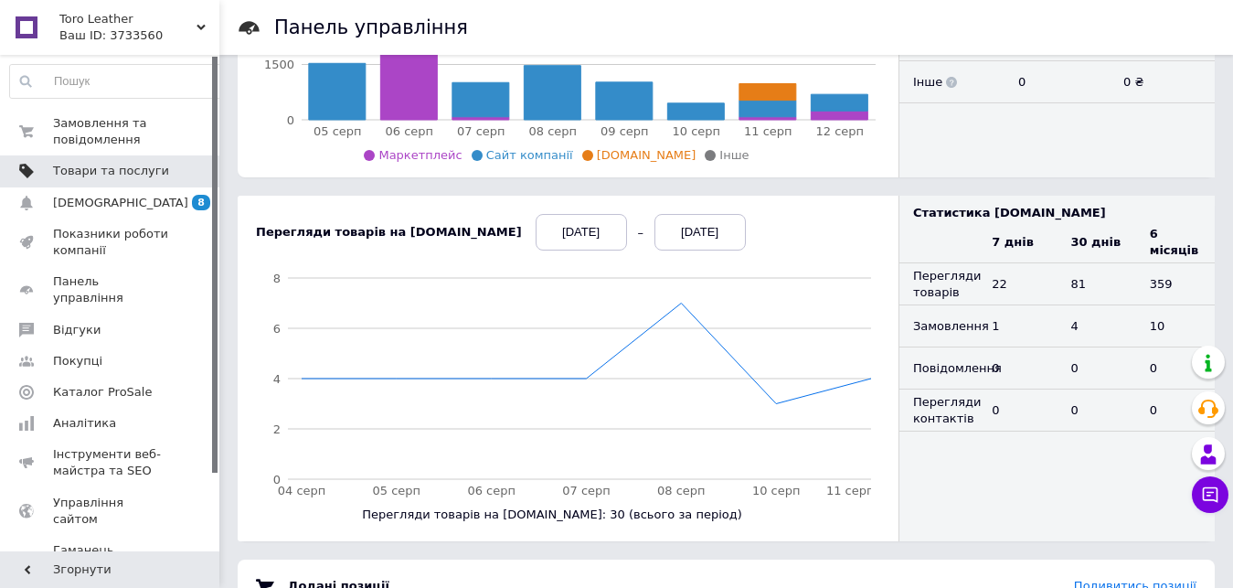
click at [136, 183] on link "Товари та послуги" at bounding box center [117, 170] width 235 height 31
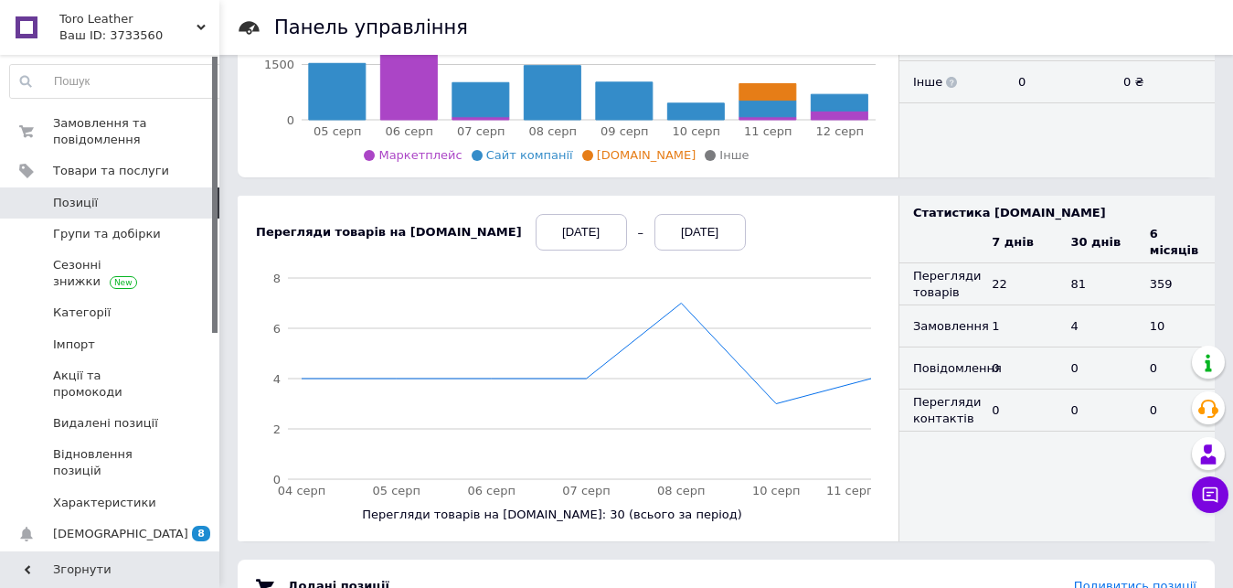
click at [122, 208] on span "Позиції" at bounding box center [111, 203] width 116 height 16
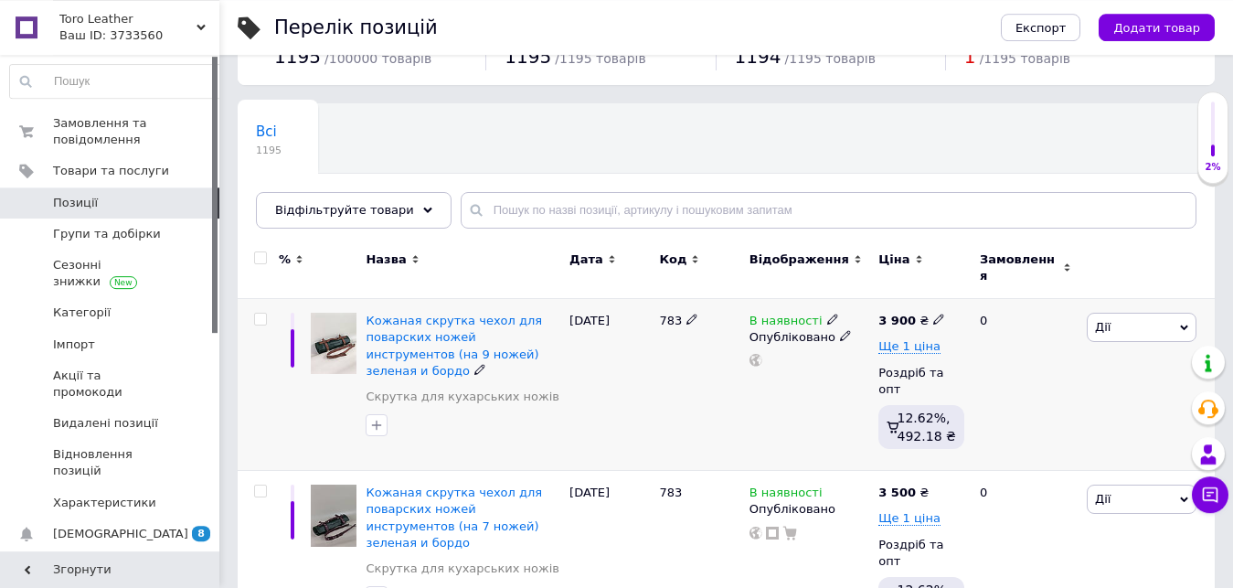
scroll to position [186, 0]
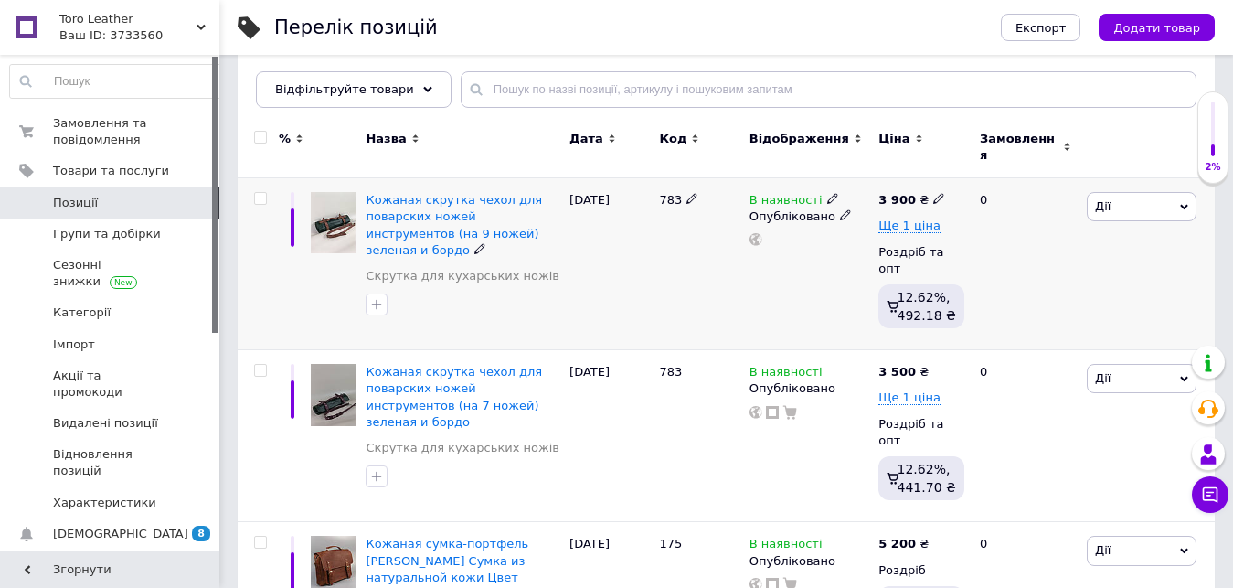
drag, startPoint x: 266, startPoint y: 190, endPoint x: 265, endPoint y: 244, distance: 53.9
click at [265, 193] on input "checkbox" at bounding box center [260, 199] width 12 height 12
checkbox input "true"
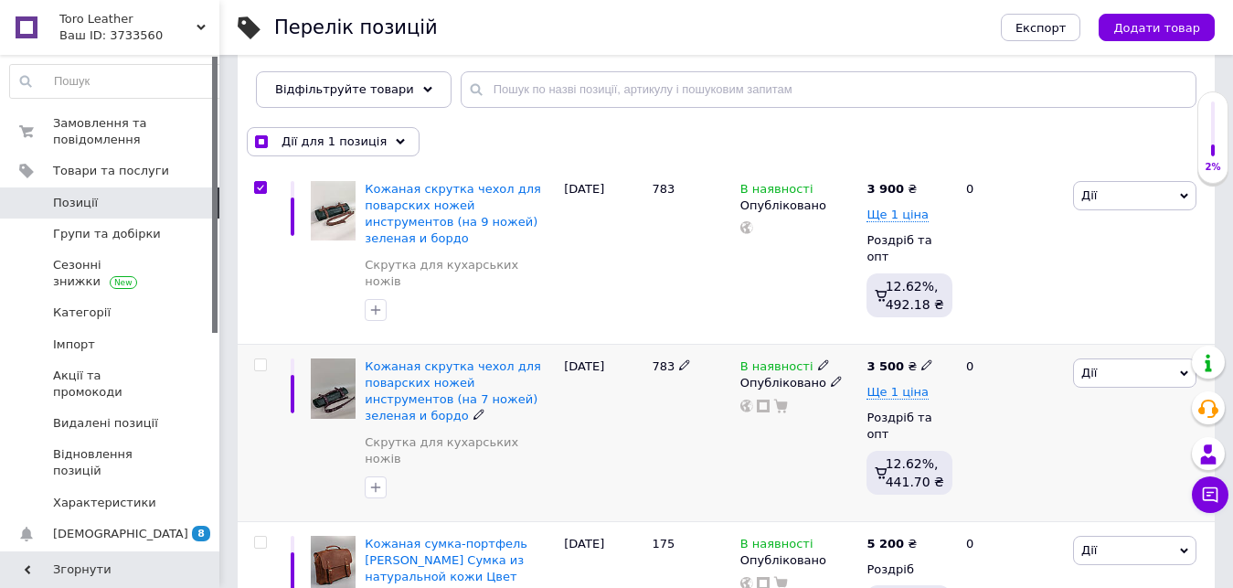
click at [259, 359] on input "checkbox" at bounding box center [260, 365] width 12 height 12
checkbox input "true"
click at [363, 141] on span "Дії для 2 позиції" at bounding box center [331, 141] width 101 height 16
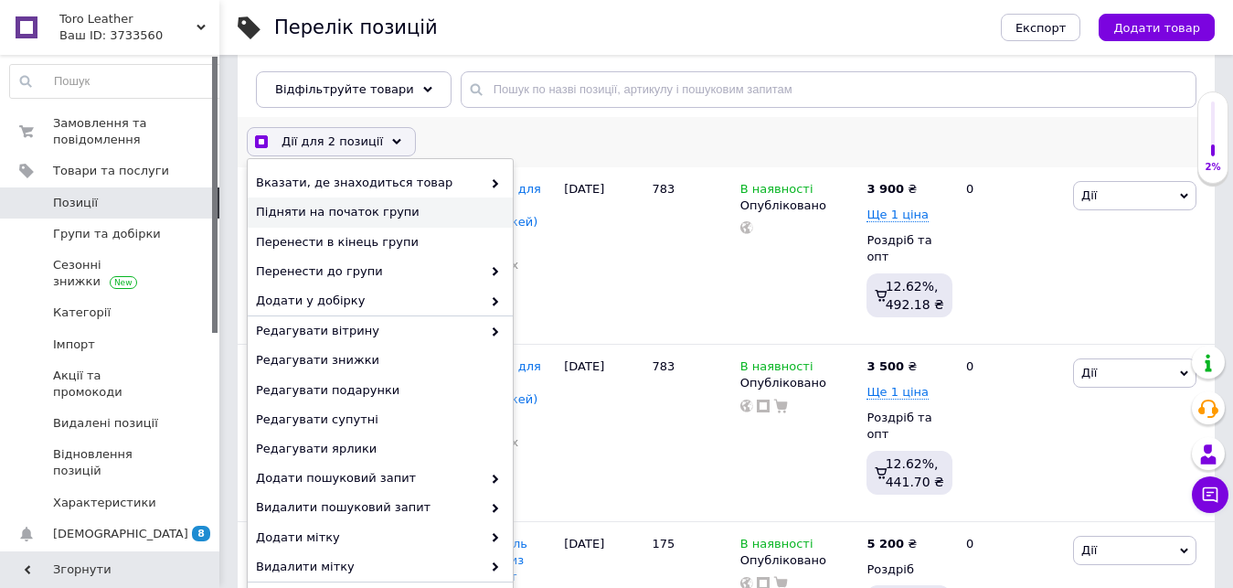
checkbox input "true"
click at [423, 216] on span "Підняти на початок групи" at bounding box center [378, 212] width 244 height 16
checkbox input "false"
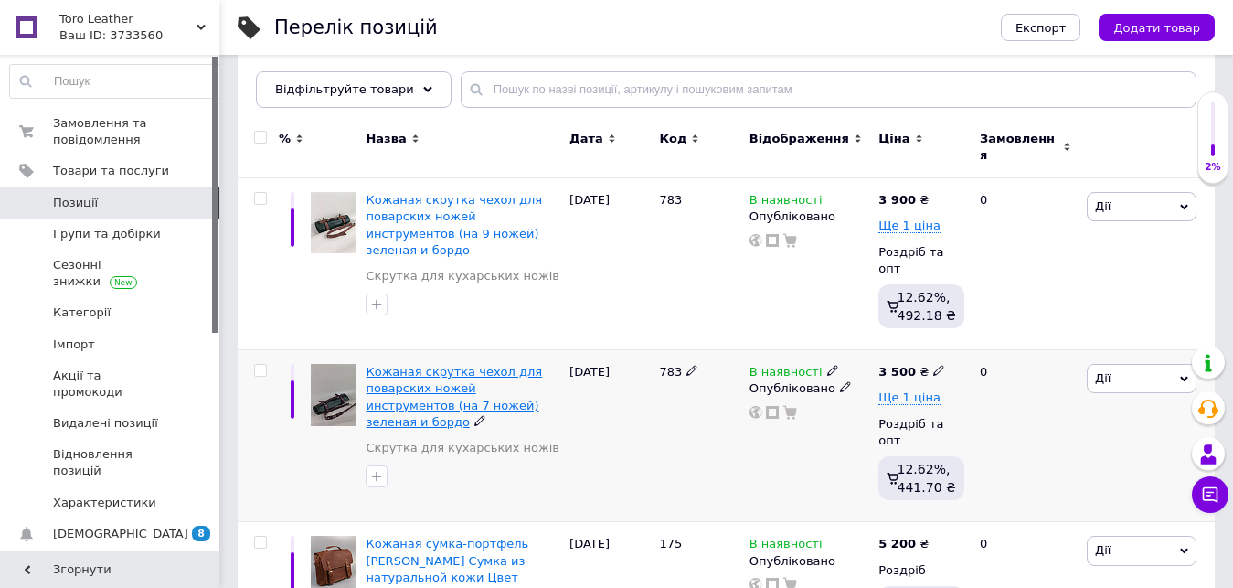
click at [452, 365] on span "Кожаная скрутка чехол для поварских ножей инструментов (на 7 ножей) зеленая и б…" at bounding box center [454, 397] width 176 height 64
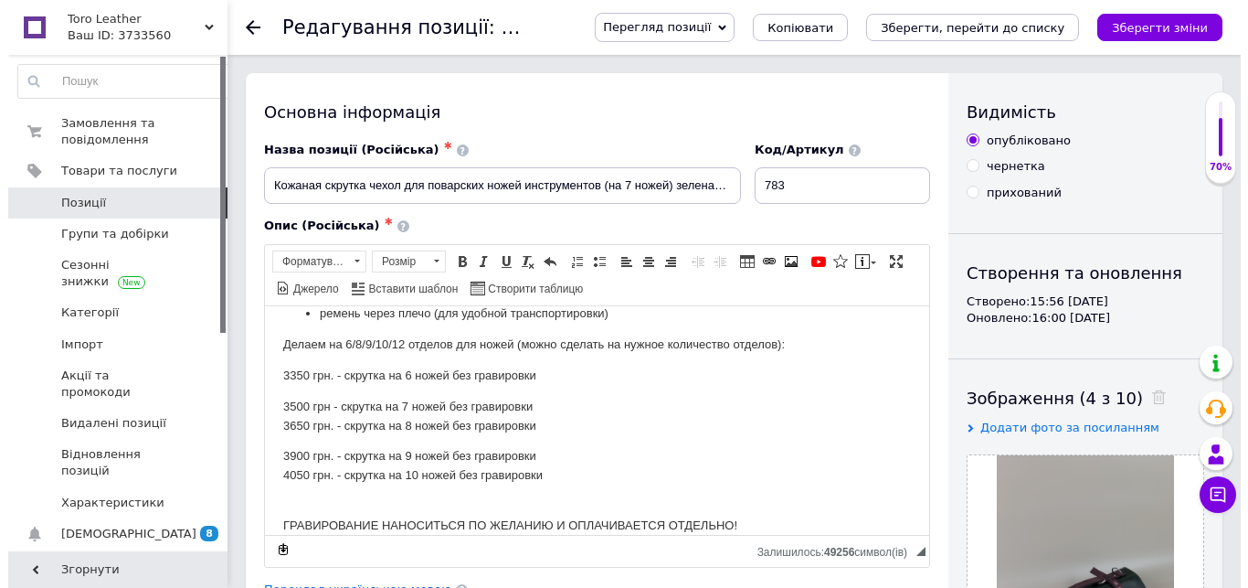
scroll to position [373, 0]
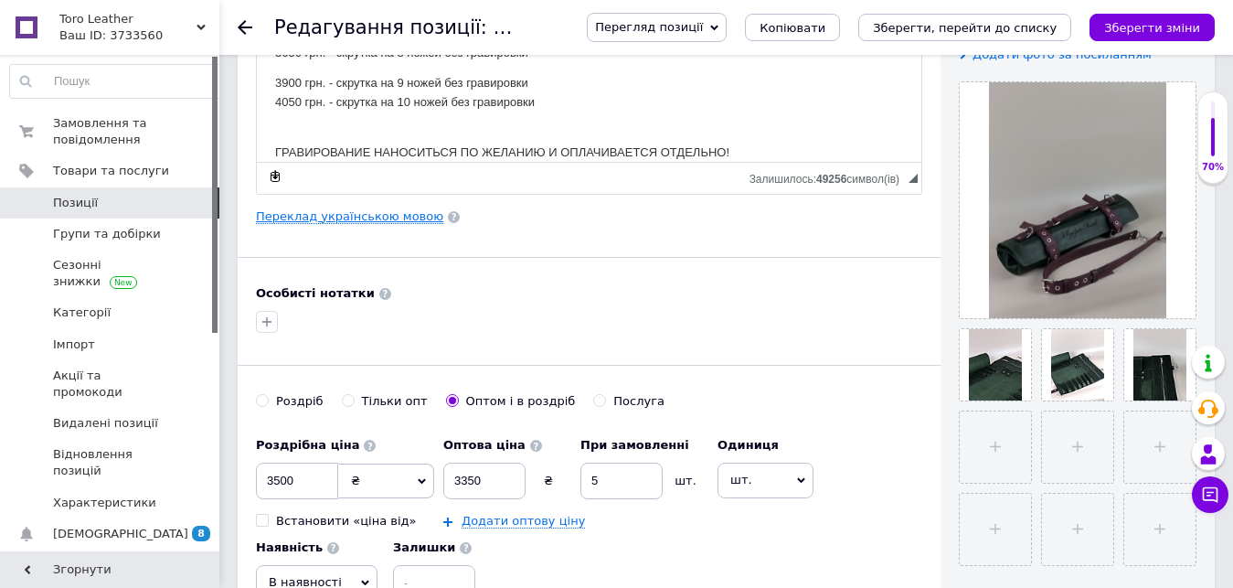
click at [366, 221] on link "Переклад українською мовою" at bounding box center [349, 216] width 187 height 15
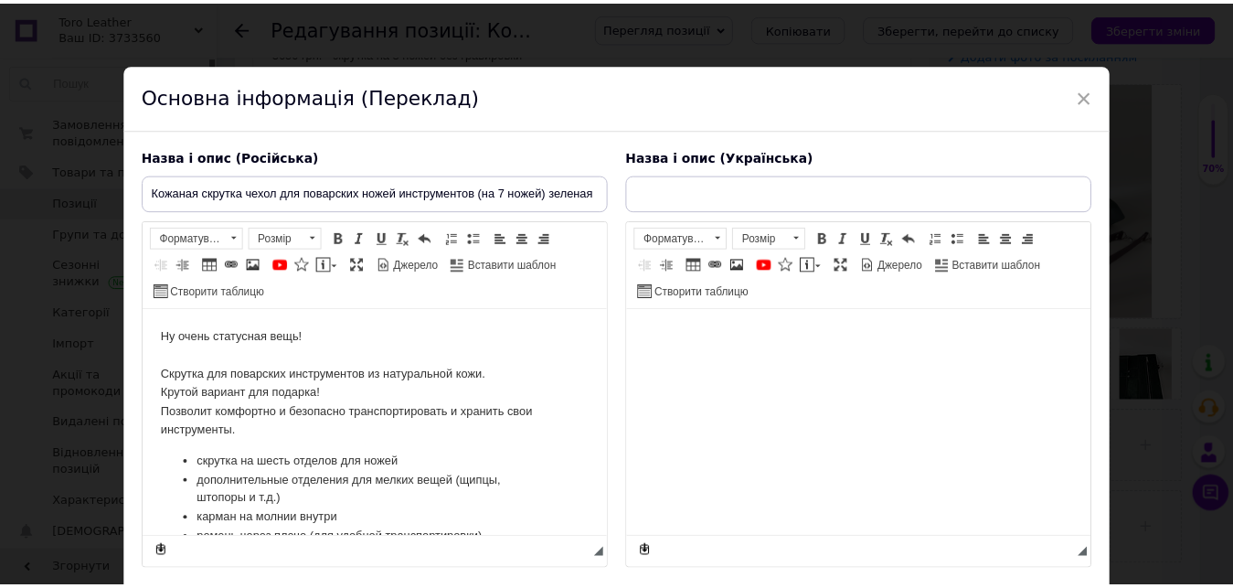
scroll to position [0, 0]
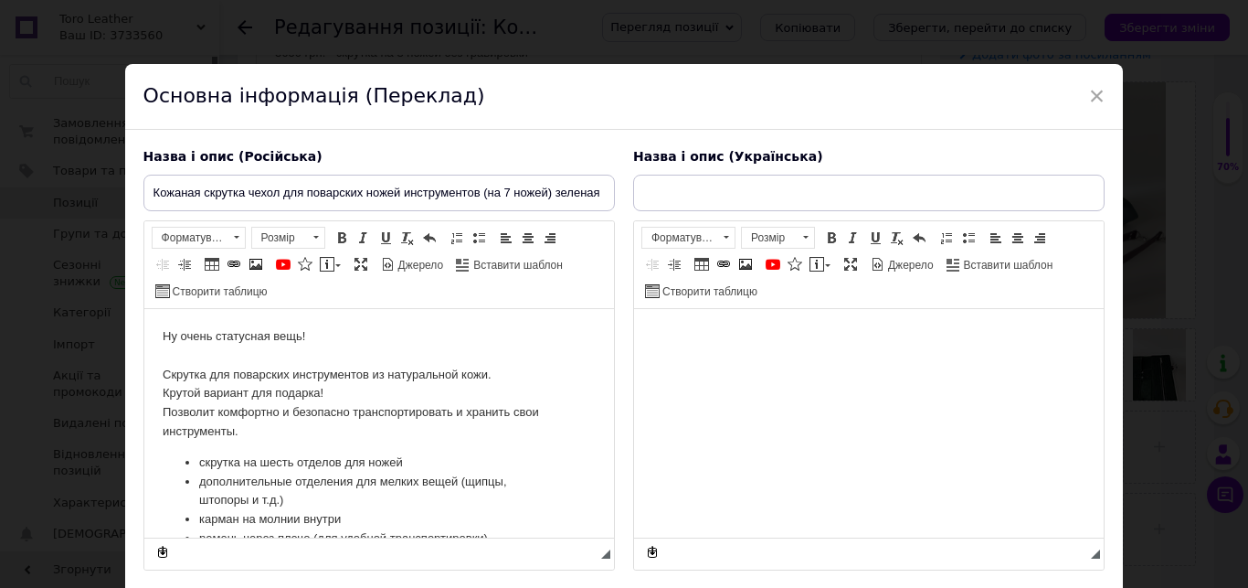
type input "Шкіряна скрутка чохол для кухарських приборів (на 7 ножів) зелена і бордо"
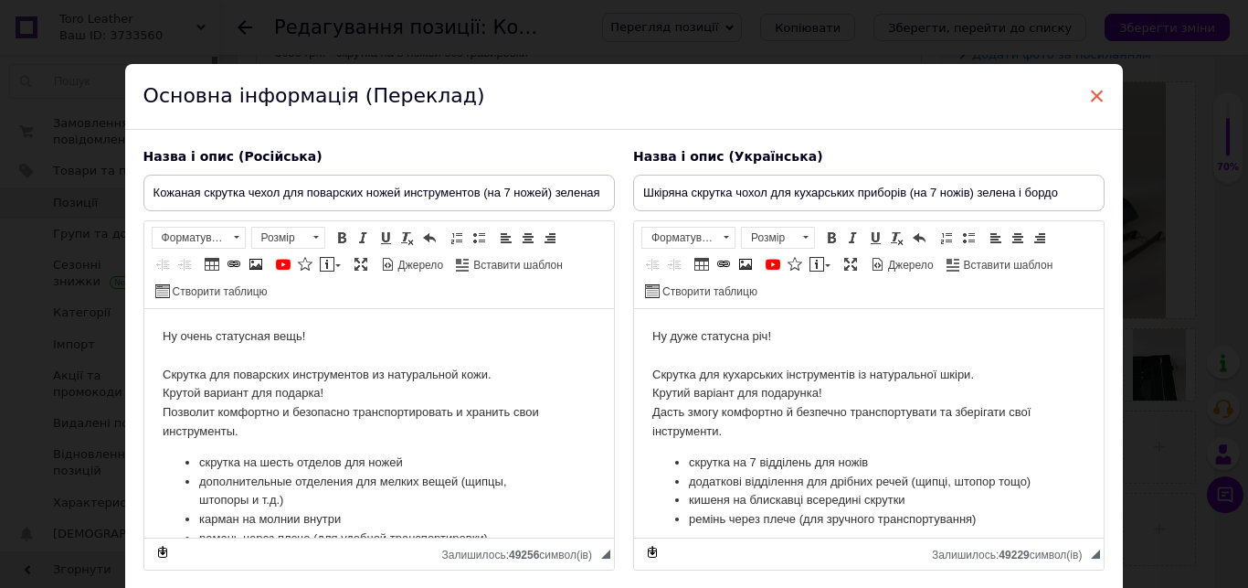
click at [1089, 88] on span "×" at bounding box center [1097, 95] width 16 height 31
